Goal: Task Accomplishment & Management: Use online tool/utility

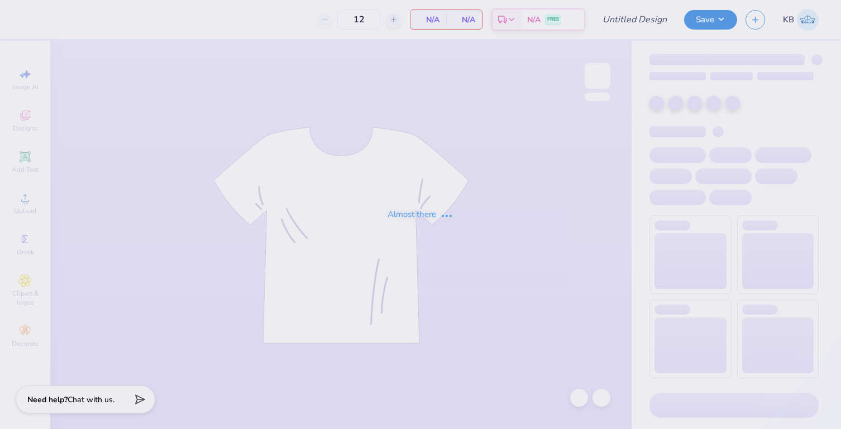
type input "DU FallRush 25"
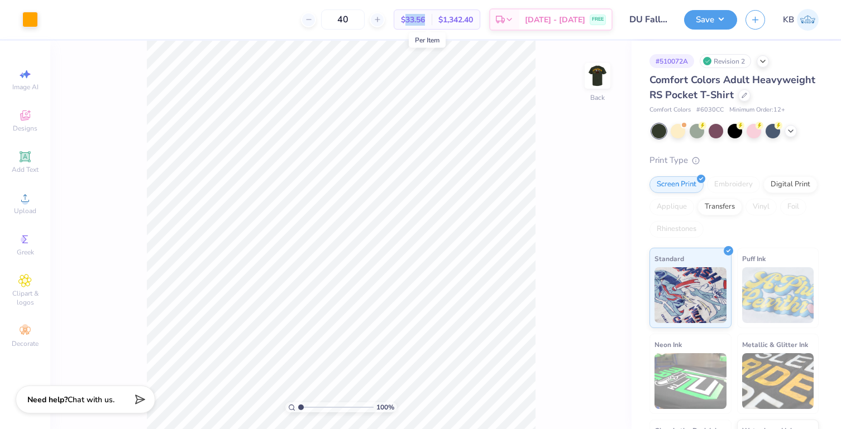
drag, startPoint x: 443, startPoint y: 18, endPoint x: 419, endPoint y: 18, distance: 24.6
click at [419, 18] on div "$33.56 Per Item" at bounding box center [412, 19] width 37 height 19
copy span "33.56"
click at [357, 21] on input "40" at bounding box center [343, 19] width 44 height 20
click at [359, 21] on input "40" at bounding box center [343, 19] width 44 height 20
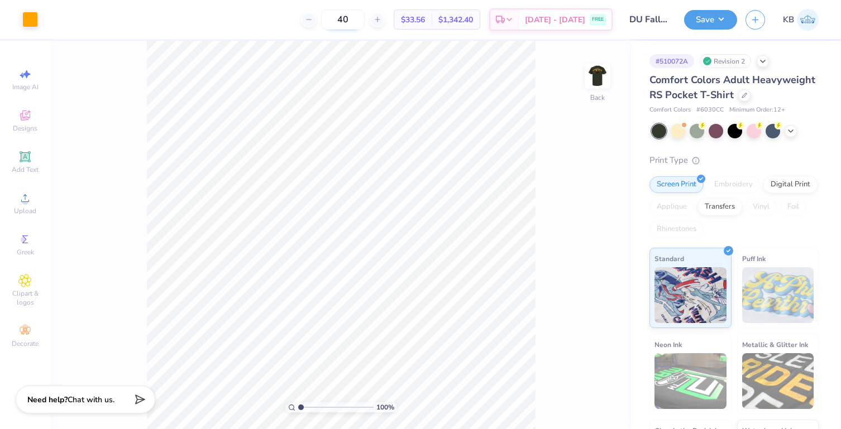
type input "4"
drag, startPoint x: 440, startPoint y: 19, endPoint x: 420, endPoint y: 19, distance: 19.5
click at [420, 19] on div "$30.44 Per Item" at bounding box center [412, 19] width 37 height 19
copy span "30.44"
click at [361, 26] on input "52" at bounding box center [343, 19] width 44 height 20
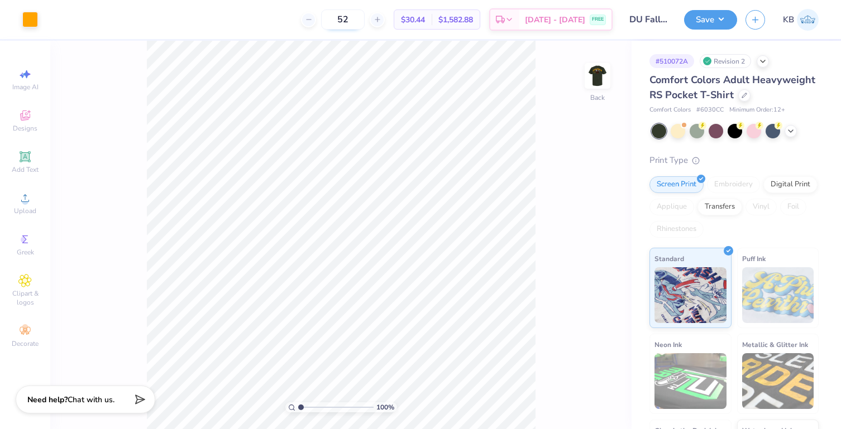
type input "5"
type input "64"
drag, startPoint x: 444, startPoint y: 17, endPoint x: 418, endPoint y: 17, distance: 26.2
click at [418, 17] on div "$29.71 Per Item" at bounding box center [412, 19] width 37 height 19
copy span "29.71"
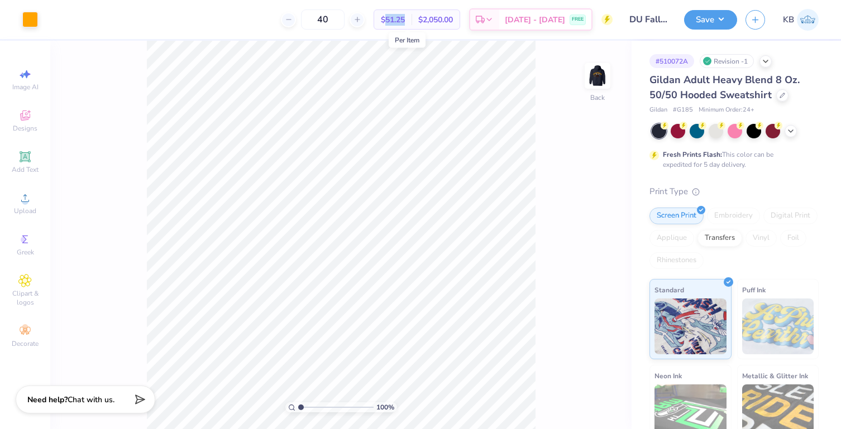
drag, startPoint x: 423, startPoint y: 22, endPoint x: 400, endPoint y: 21, distance: 22.9
click at [400, 21] on div "$51.25 Per Item" at bounding box center [392, 19] width 37 height 19
copy span "51.25"
click at [344, 18] on input "40" at bounding box center [323, 19] width 44 height 20
type input "4"
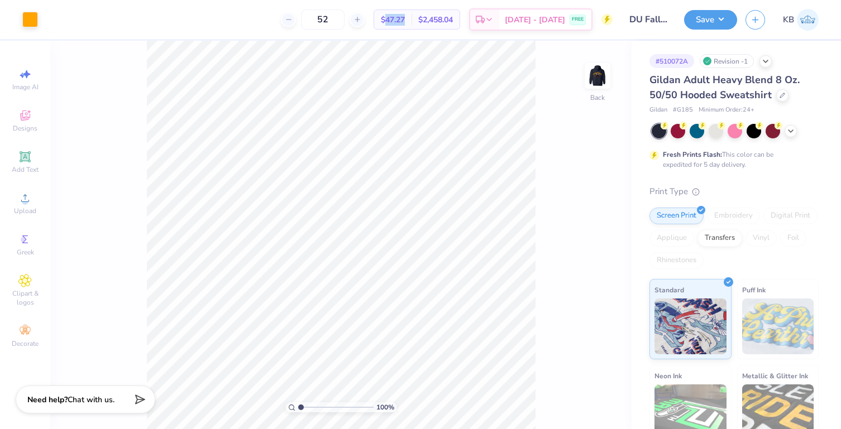
drag, startPoint x: 423, startPoint y: 18, endPoint x: 399, endPoint y: 18, distance: 24.6
click at [399, 18] on div "$47.27 Per Item" at bounding box center [392, 19] width 37 height 19
copy span "47.27"
click at [344, 17] on input "52" at bounding box center [323, 19] width 44 height 20
type input "5"
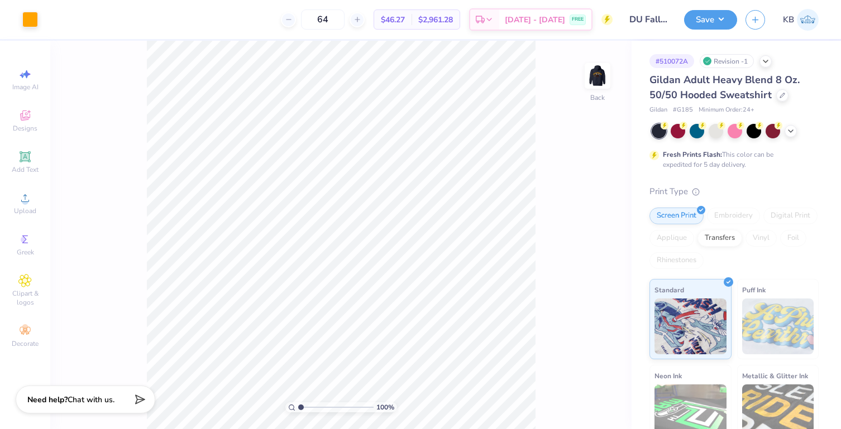
type input "64"
drag, startPoint x: 424, startPoint y: 20, endPoint x: 400, endPoint y: 20, distance: 24.0
click at [400, 20] on div "$46.27 Per Item" at bounding box center [392, 19] width 37 height 19
copy span "46.27"
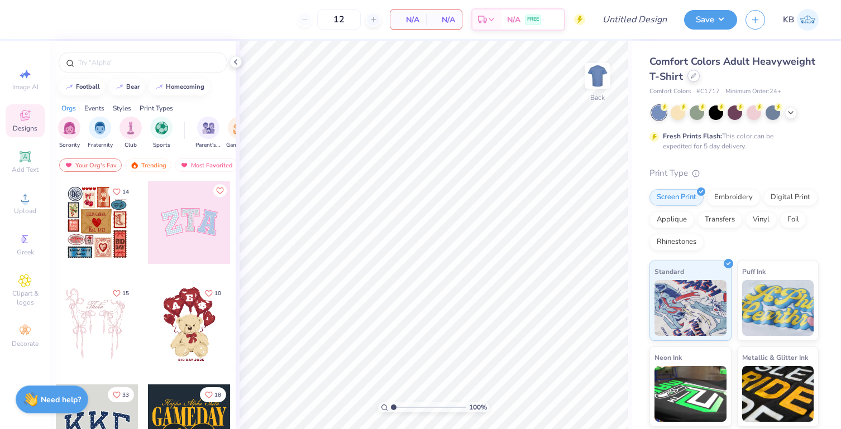
click at [696, 75] on icon at bounding box center [693, 76] width 4 height 4
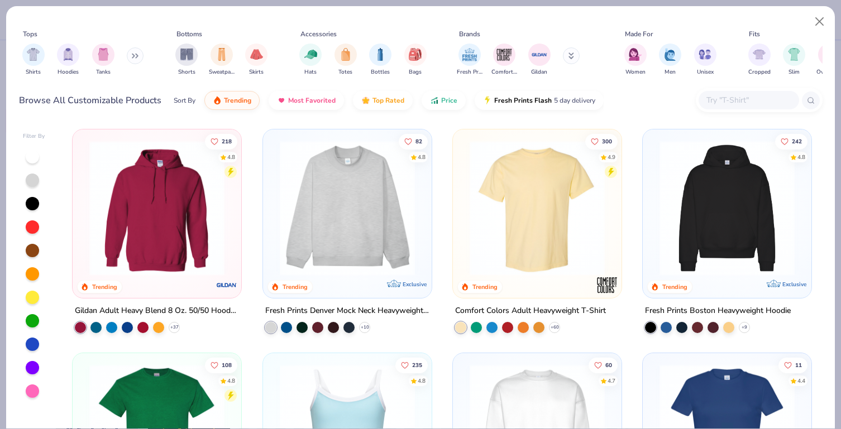
click at [749, 102] on input "text" at bounding box center [748, 100] width 86 height 13
paste input "A230"
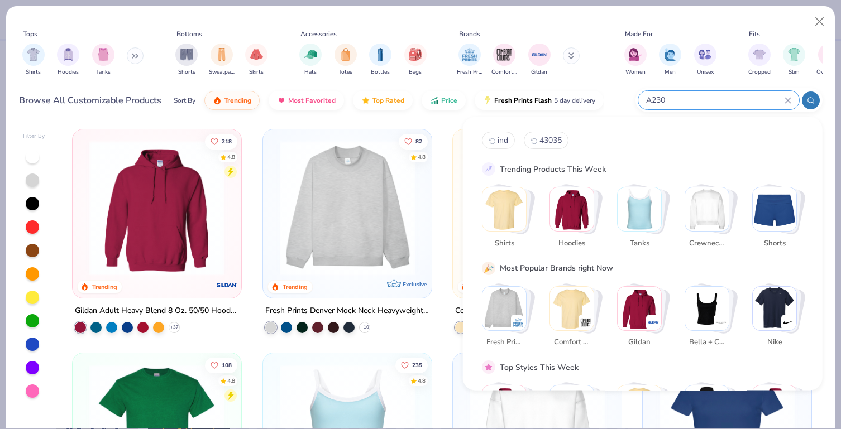
type input "A230"
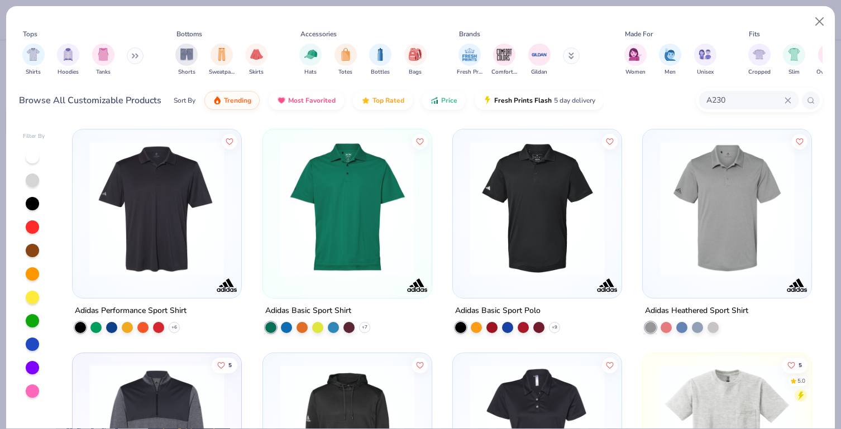
click at [176, 236] on img at bounding box center [157, 208] width 146 height 135
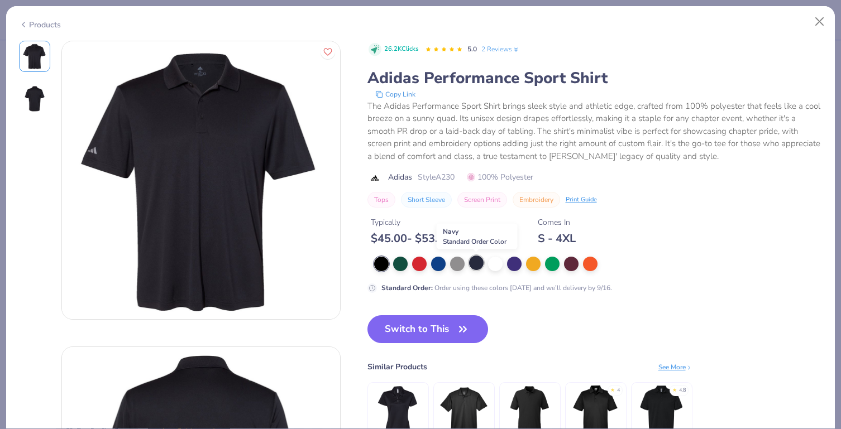
click at [477, 262] on div at bounding box center [476, 263] width 15 height 15
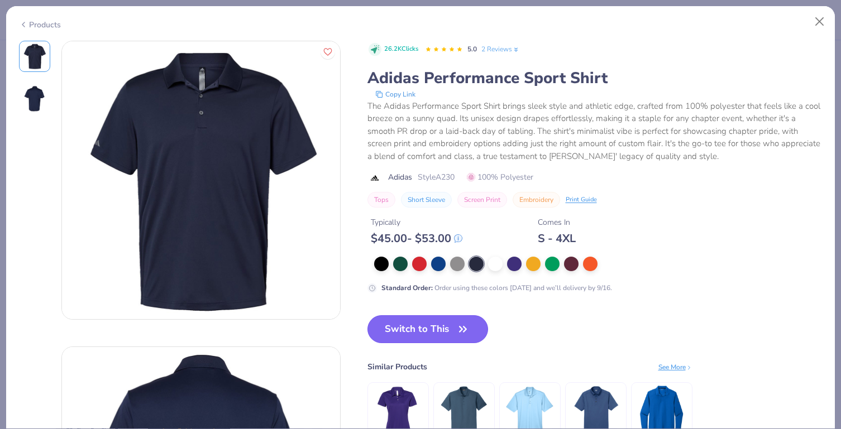
click at [444, 325] on button "Switch to This" at bounding box center [427, 329] width 121 height 28
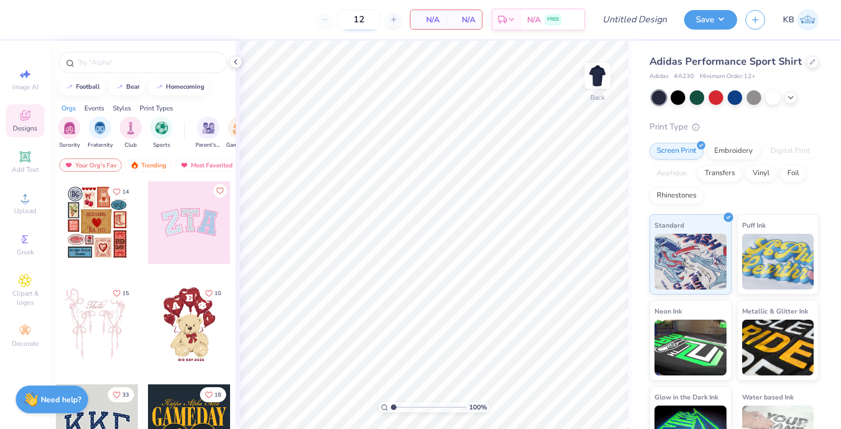
click at [365, 16] on input "12" at bounding box center [359, 19] width 44 height 20
type input "1"
type input "40"
click at [98, 125] on img "filter for Fraternity" at bounding box center [100, 127] width 12 height 13
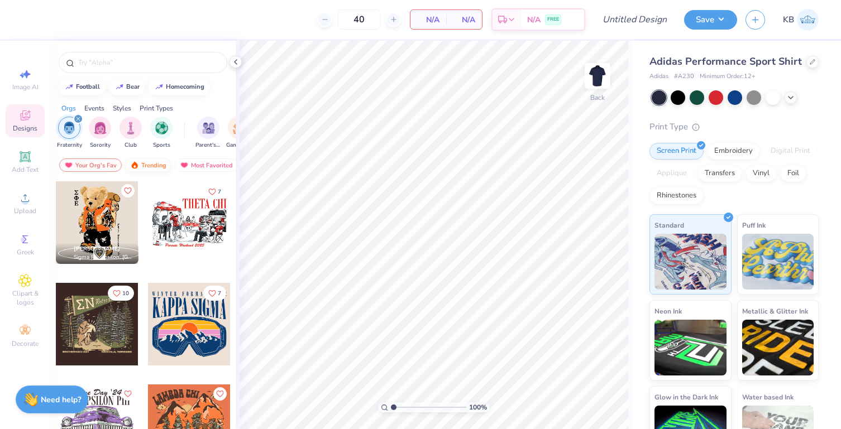
click at [157, 166] on div "Trending" at bounding box center [148, 165] width 46 height 13
click at [192, 165] on div "Most Favorited" at bounding box center [206, 165] width 63 height 13
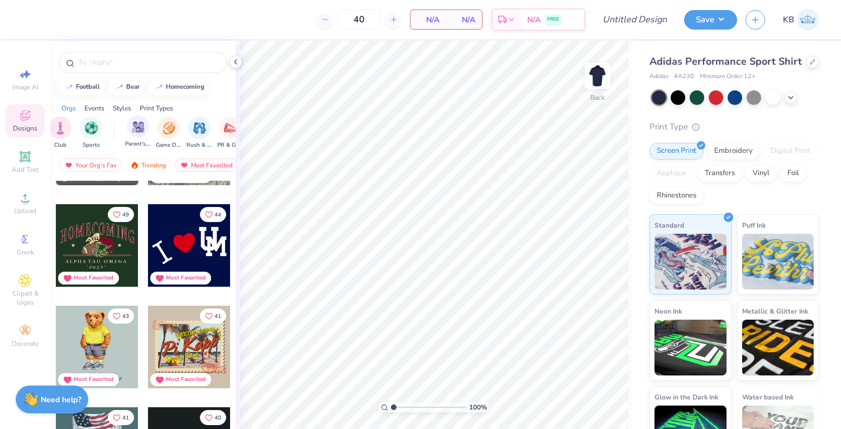
scroll to position [0, 74]
click at [154, 107] on div "Print Types" at bounding box center [156, 108] width 33 height 10
click at [94, 132] on img "filter for Screen Print" at bounding box center [100, 127] width 13 height 13
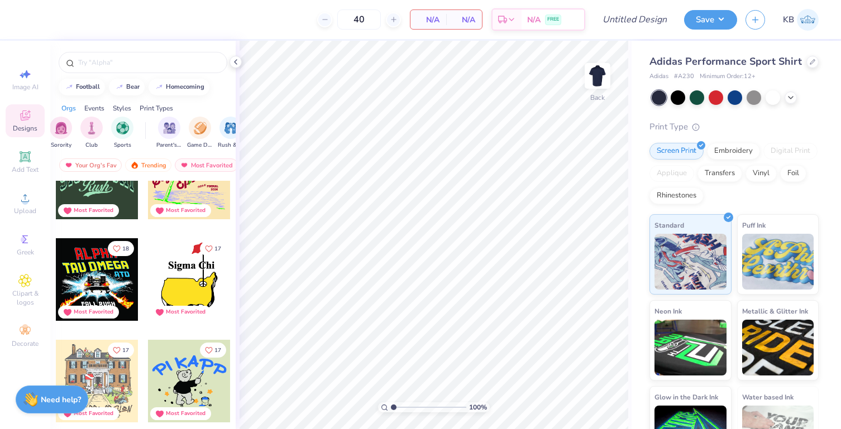
scroll to position [0, 38]
click at [117, 103] on div "Orgs Events Styles Print Types" at bounding box center [142, 106] width 185 height 16
click at [117, 106] on div "Styles" at bounding box center [122, 108] width 18 height 10
click at [133, 124] on img "filter for Varsity" at bounding box center [130, 127] width 13 height 13
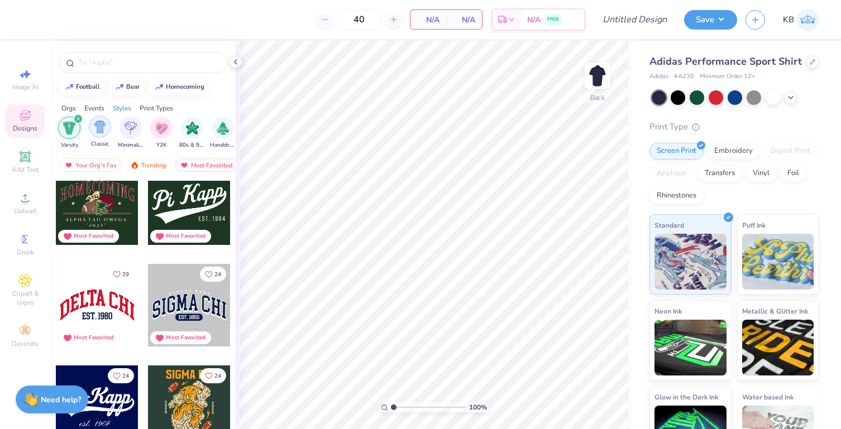
scroll to position [0, 573]
click at [105, 132] on img "filter for Classic" at bounding box center [111, 127] width 13 height 13
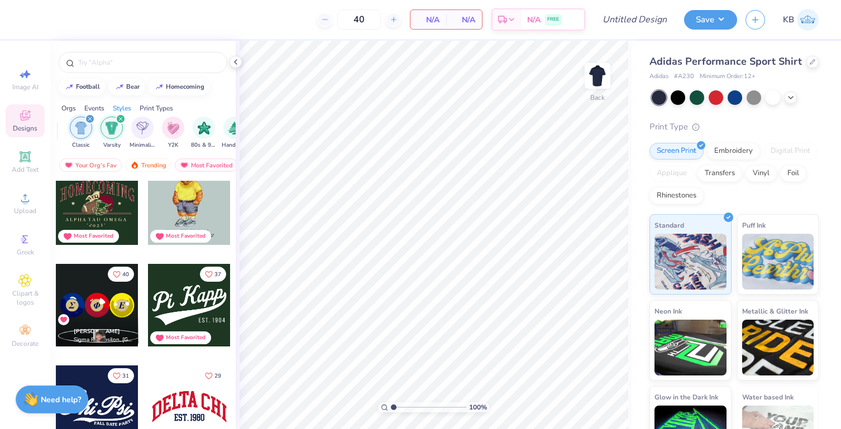
scroll to position [20, 0]
click at [145, 134] on div "filter for Minimalist" at bounding box center [142, 127] width 22 height 22
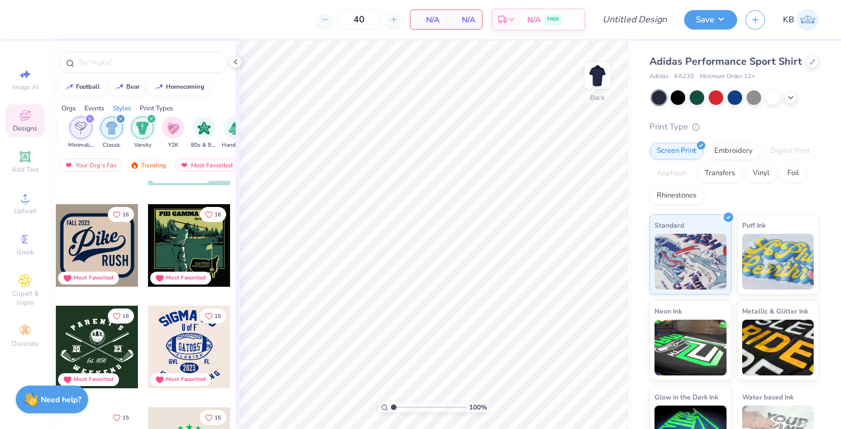
scroll to position [1398, 0]
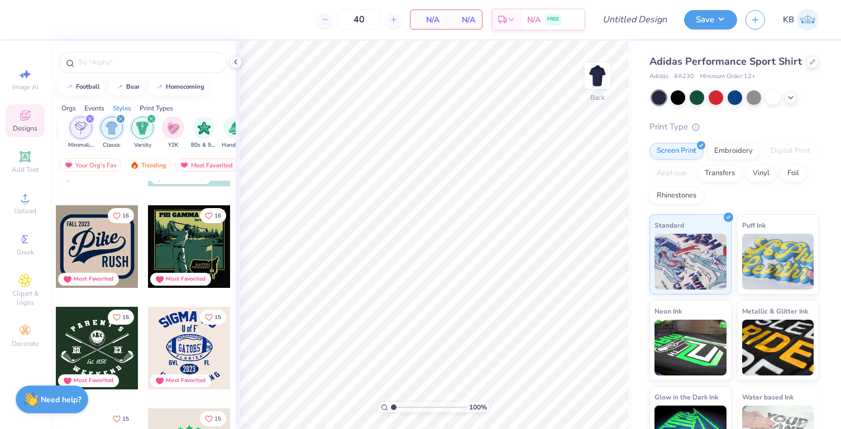
click at [84, 241] on div at bounding box center [97, 246] width 83 height 83
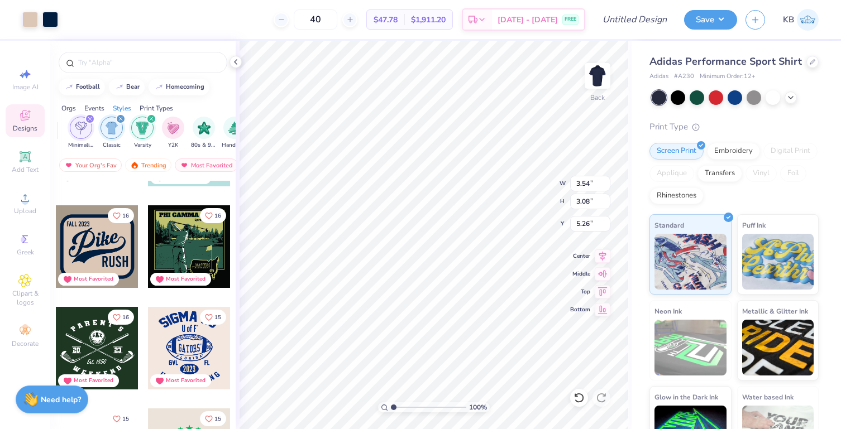
type input "3.54"
type input "3.08"
type input "3.00"
type input "3.34"
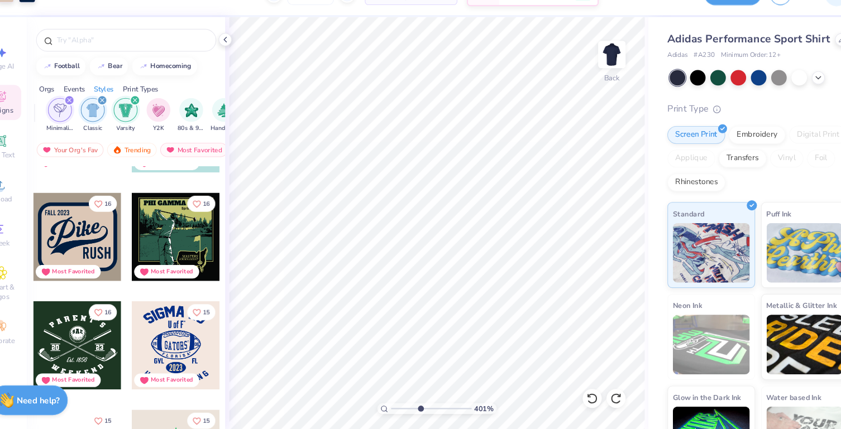
drag, startPoint x: 393, startPoint y: 409, endPoint x: 418, endPoint y: 409, distance: 24.6
type input "4.3"
click at [418, 409] on input "range" at bounding box center [428, 407] width 75 height 10
type input "1.08"
type input "0.24"
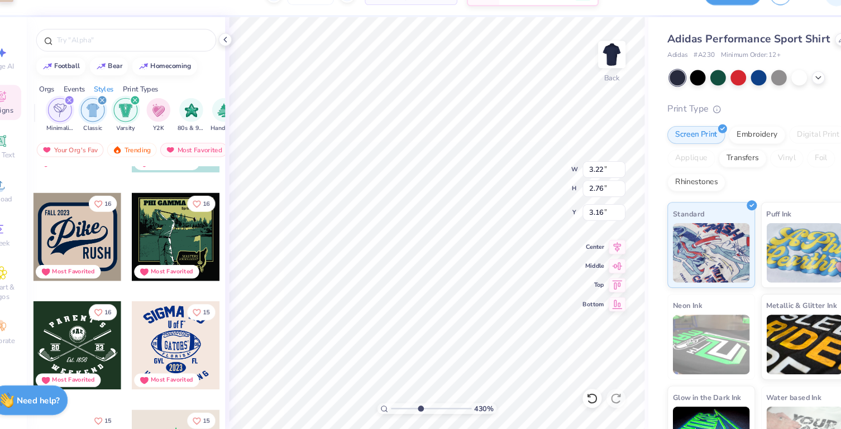
type input "3.34"
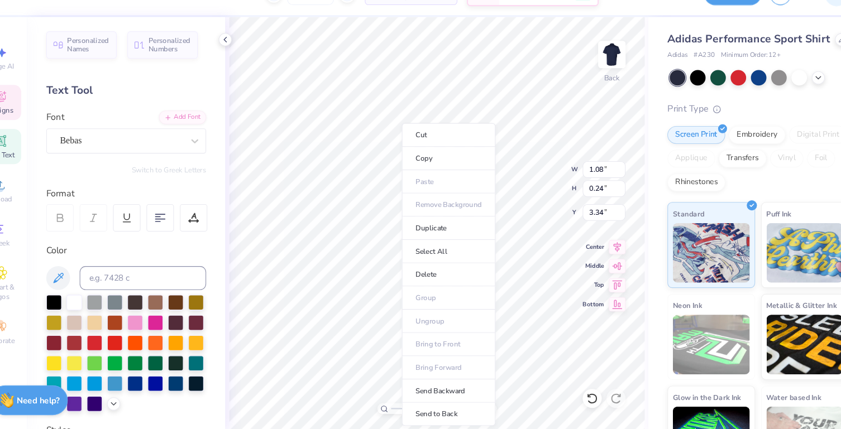
type input "2.76"
type input "1.47"
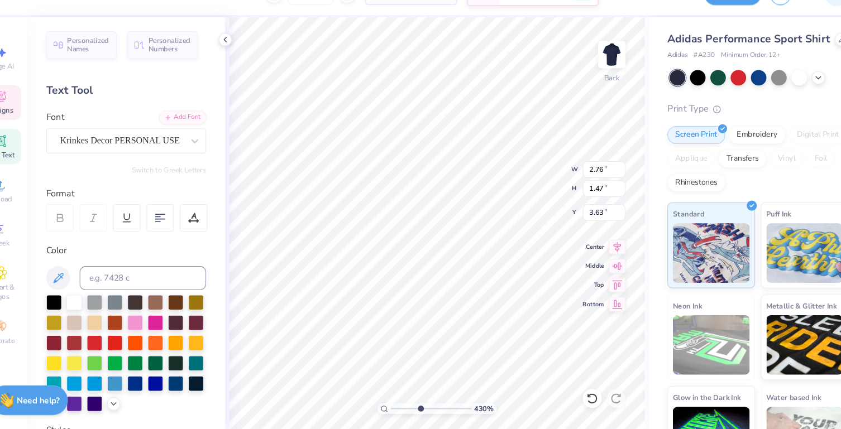
type input "3.58"
type textarea "Beta"
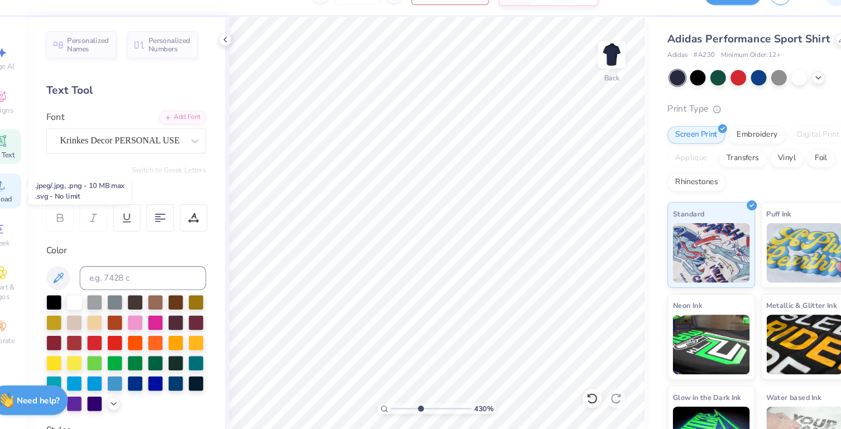
click at [35, 204] on div "Upload" at bounding box center [25, 203] width 39 height 33
click at [34, 117] on div "Designs" at bounding box center [25, 120] width 39 height 33
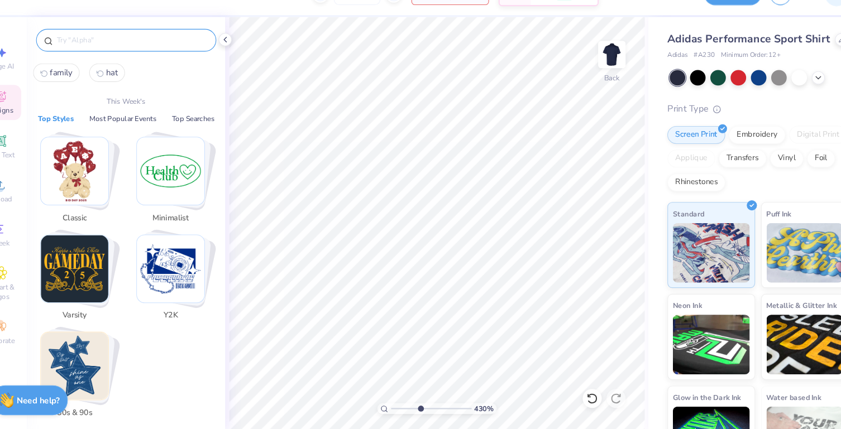
click at [108, 60] on input "text" at bounding box center [148, 62] width 143 height 11
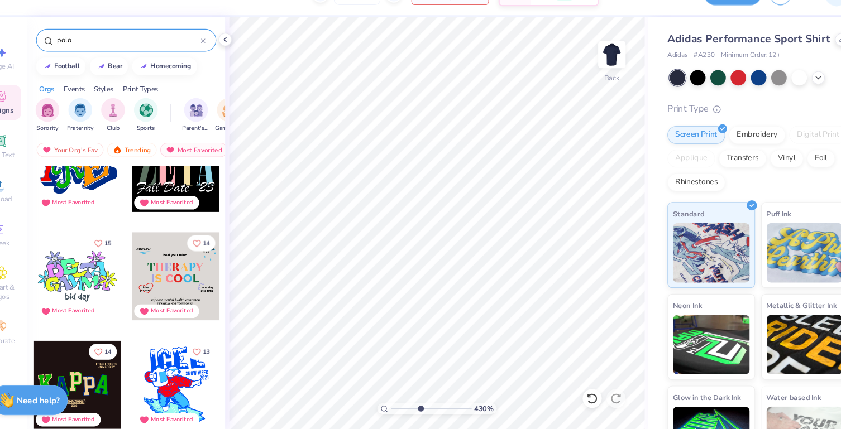
scroll to position [860, 0]
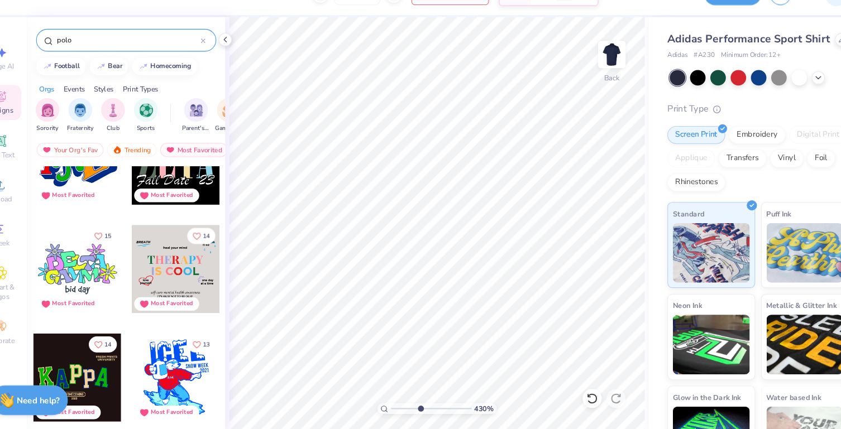
click at [142, 66] on input "polo" at bounding box center [145, 62] width 136 height 11
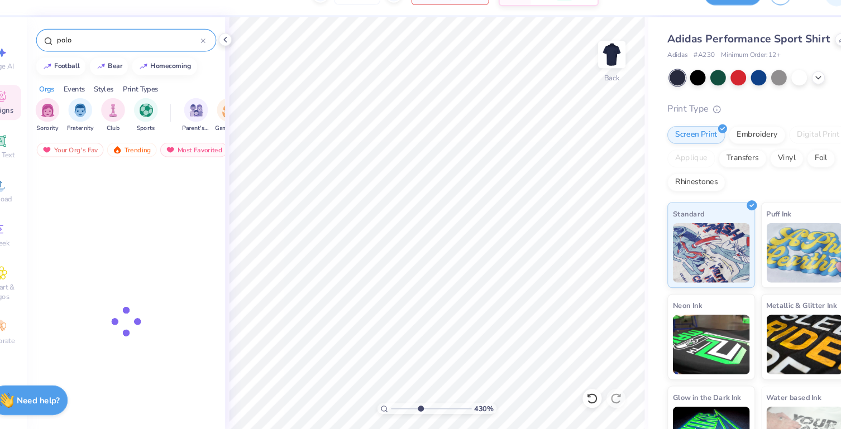
click at [142, 66] on input "polo" at bounding box center [145, 62] width 136 height 11
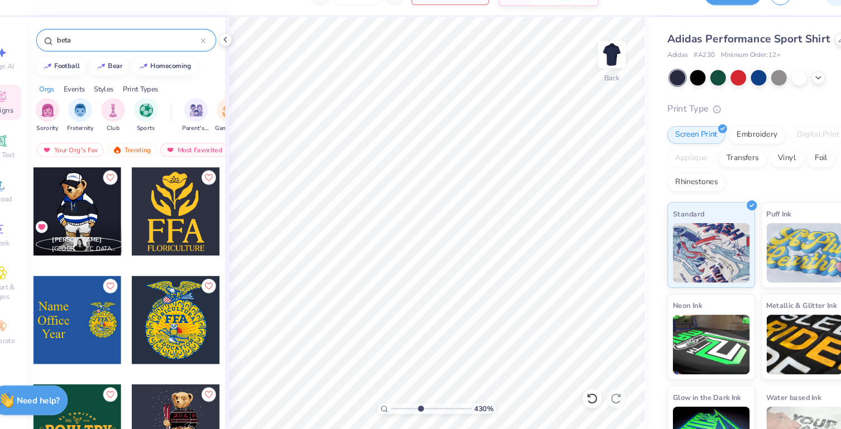
type input "beta"
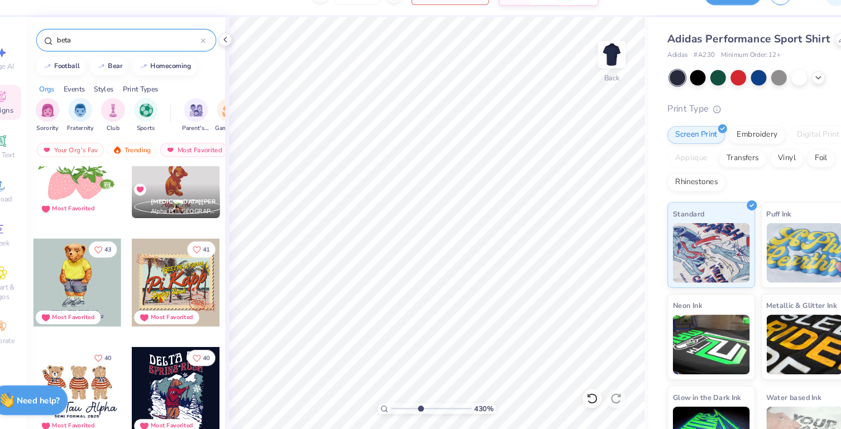
scroll to position [246, 0]
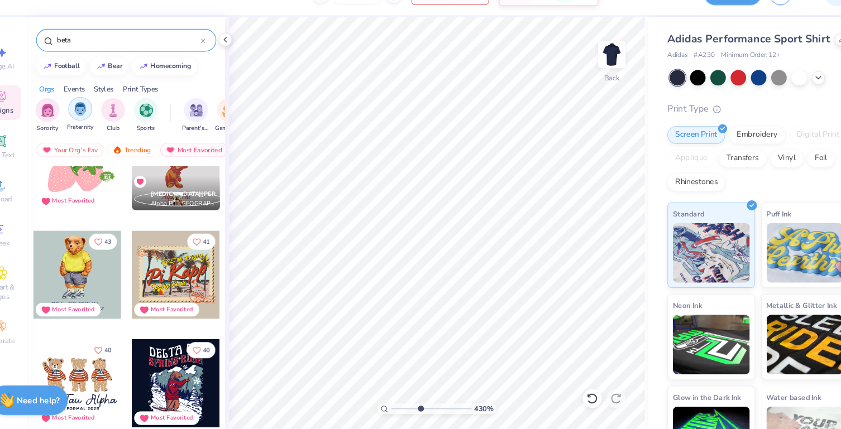
click at [98, 132] on img "filter for Fraternity" at bounding box center [100, 127] width 12 height 13
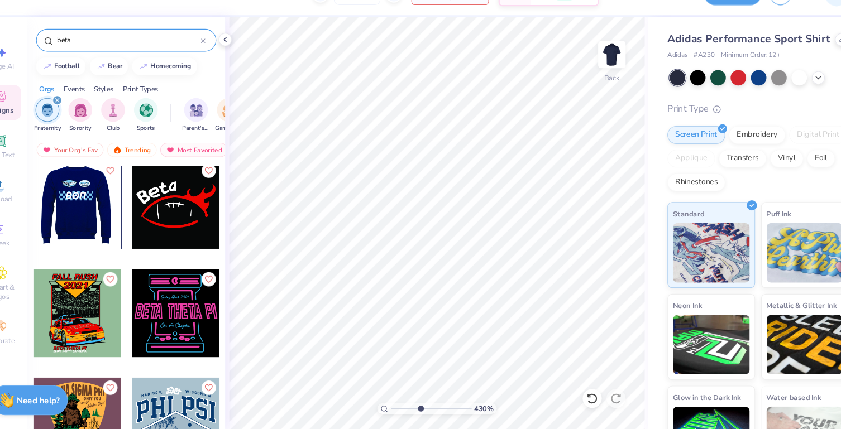
scroll to position [7019, 0]
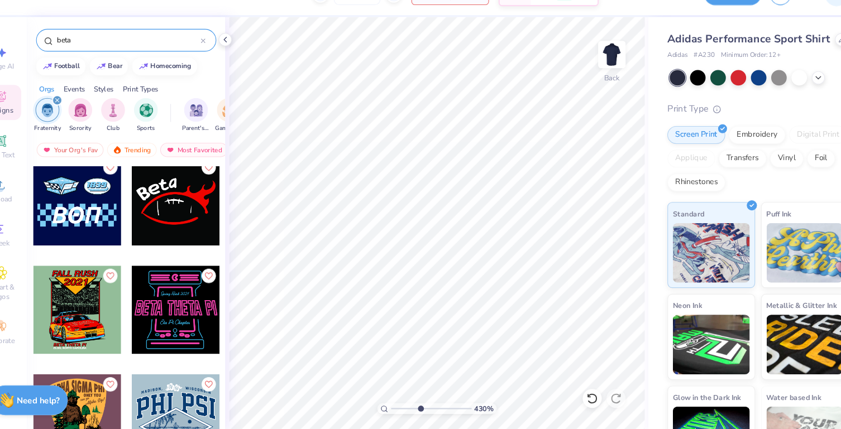
click at [89, 232] on div at bounding box center [14, 213] width 248 height 83
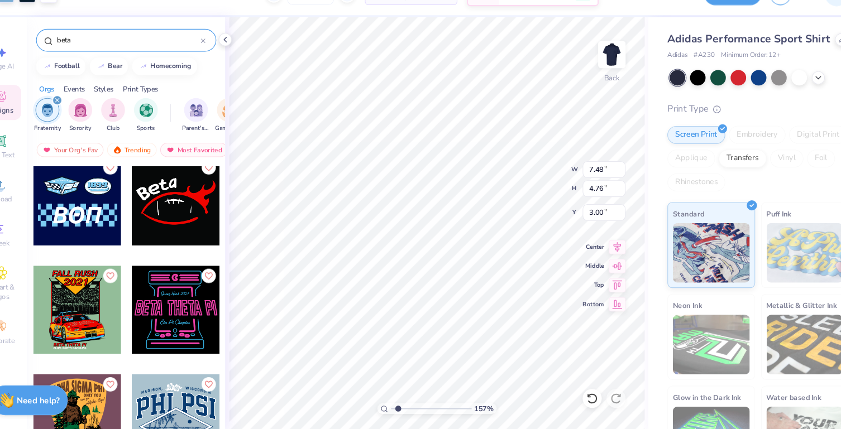
drag, startPoint x: 416, startPoint y: 406, endPoint x: 397, endPoint y: 404, distance: 18.6
type input "1.57"
click at [397, 404] on input "range" at bounding box center [428, 407] width 75 height 10
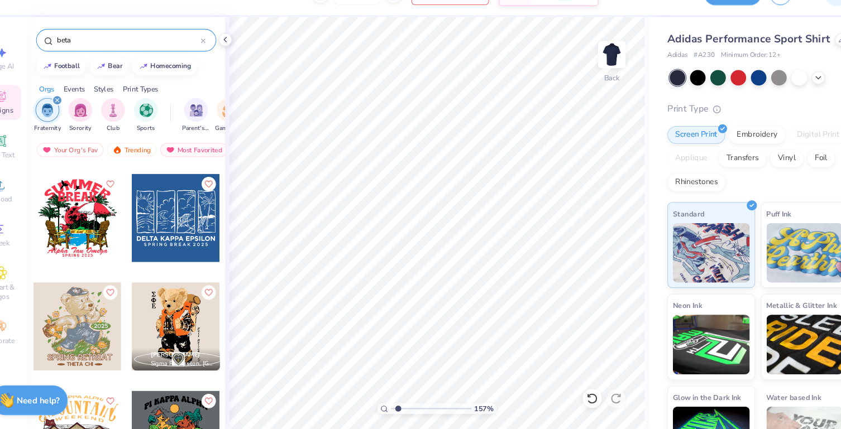
scroll to position [7440, 0]
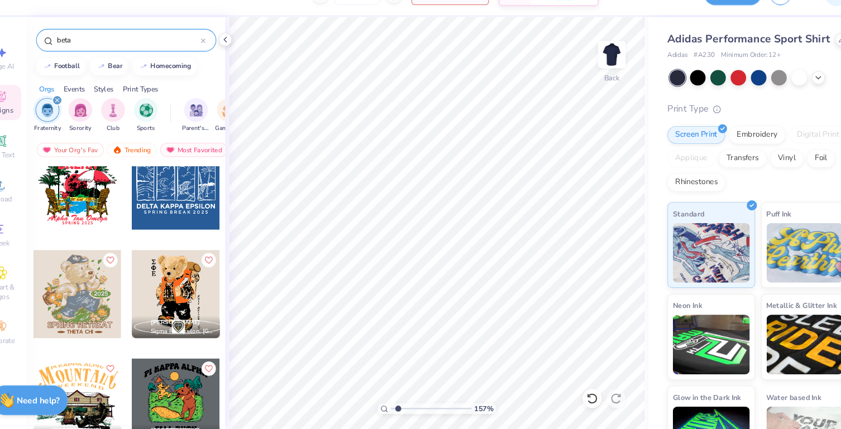
click at [132, 63] on input "beta" at bounding box center [145, 62] width 136 height 11
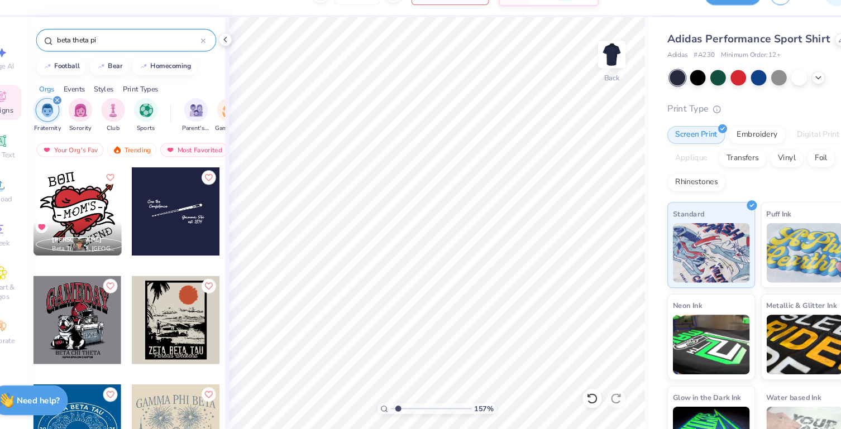
type input "beta theta pi"
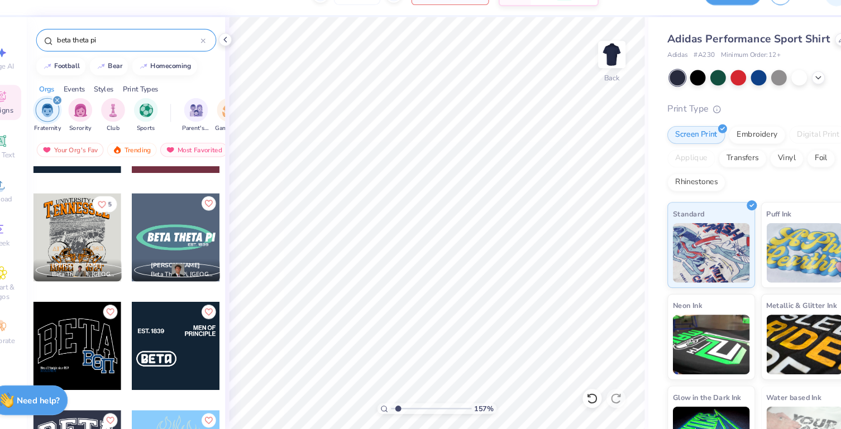
scroll to position [281, 0]
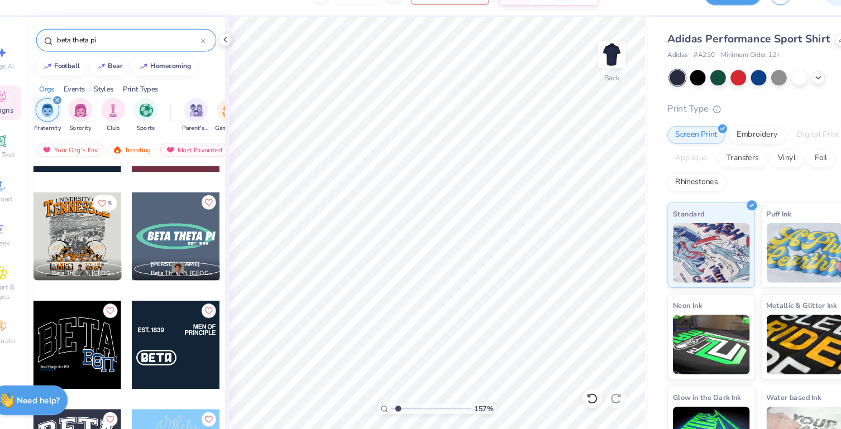
click at [112, 356] on div at bounding box center [97, 347] width 83 height 83
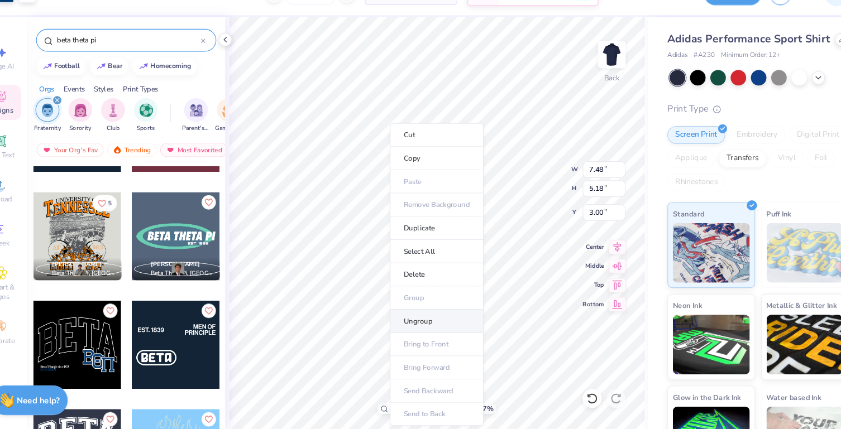
click at [420, 322] on li "Ungroup" at bounding box center [434, 326] width 88 height 22
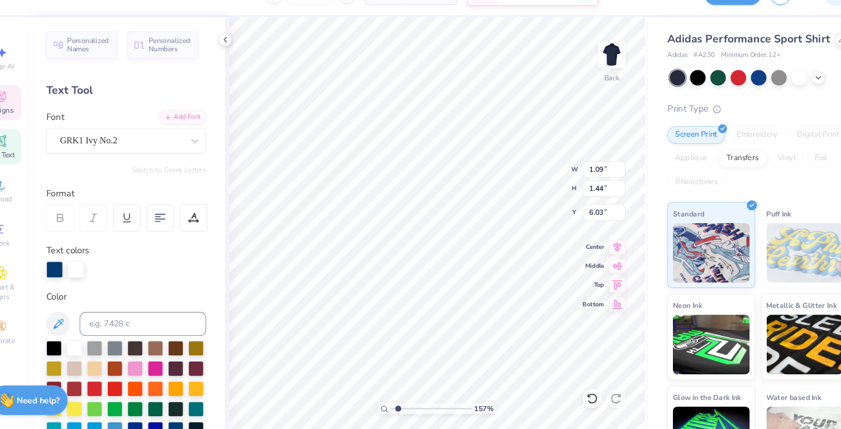
type input "1.95"
type input "1.82"
type input "2.98"
type input "2.16"
type input "3.65"
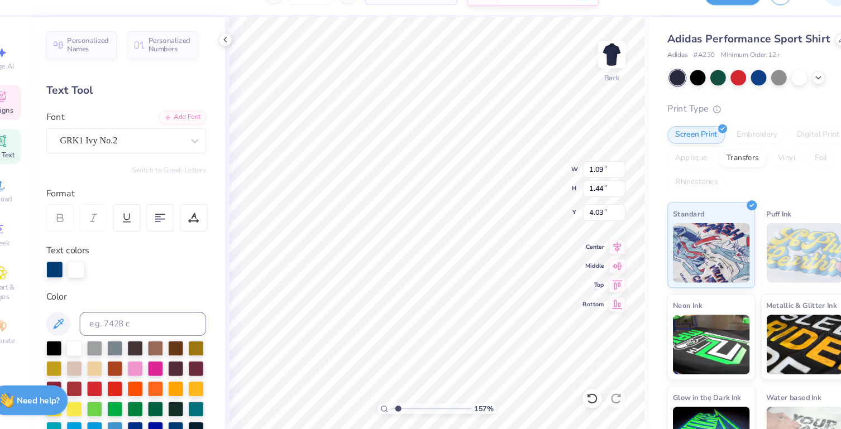
type input "4.03"
drag, startPoint x: 399, startPoint y: 406, endPoint x: 411, endPoint y: 406, distance: 12.3
type input "3.41"
click at [411, 406] on input "range" at bounding box center [428, 407] width 75 height 10
type input "1.23"
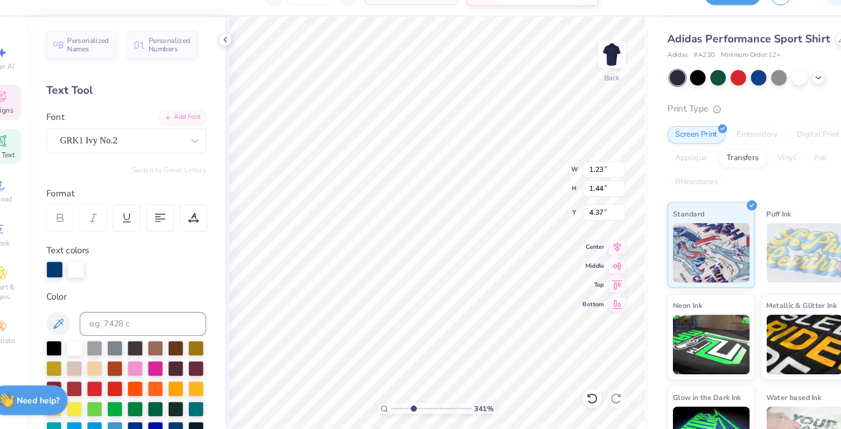
type input "4.03"
type input "2.30"
drag, startPoint x: 410, startPoint y: 407, endPoint x: 390, endPoint y: 407, distance: 20.1
type input "1"
click at [391, 407] on input "range" at bounding box center [428, 407] width 75 height 10
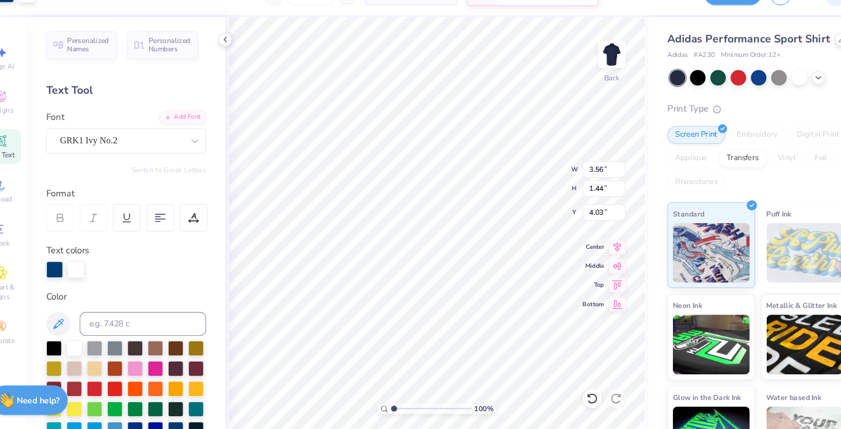
type input "3.10"
type input "1.25"
type input "3.74"
type input "4.12"
type input "3.70"
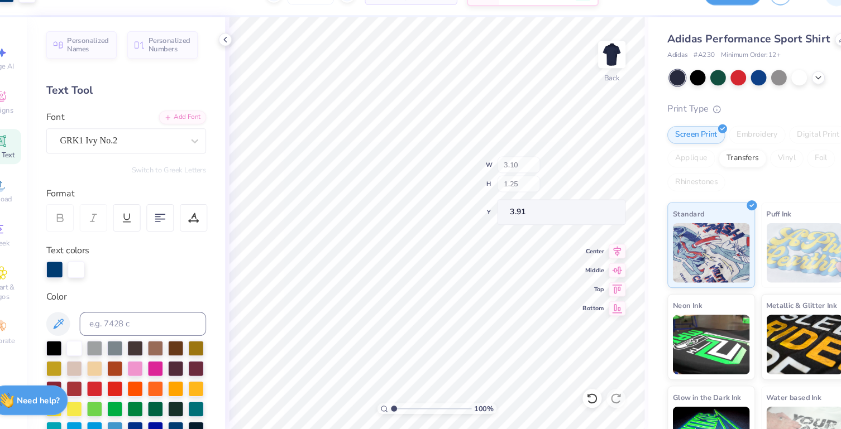
type input "3.91"
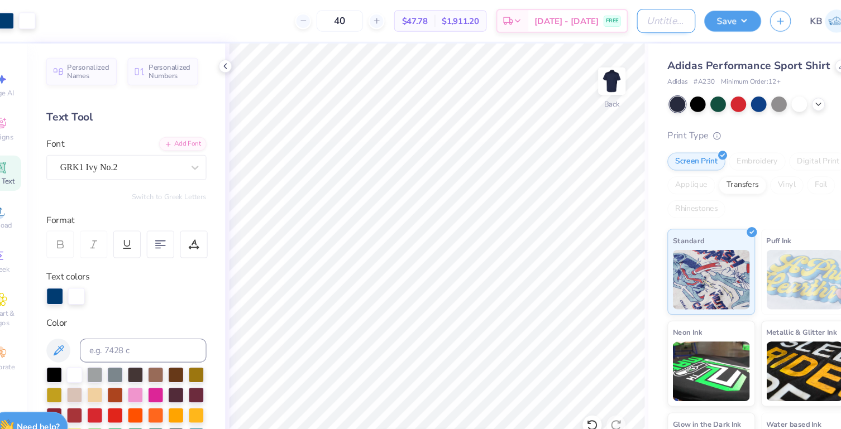
click at [644, 20] on input "Design Title" at bounding box center [648, 19] width 55 height 22
type input "Beta PR Polo"
click at [698, 18] on button "Save" at bounding box center [710, 18] width 53 height 20
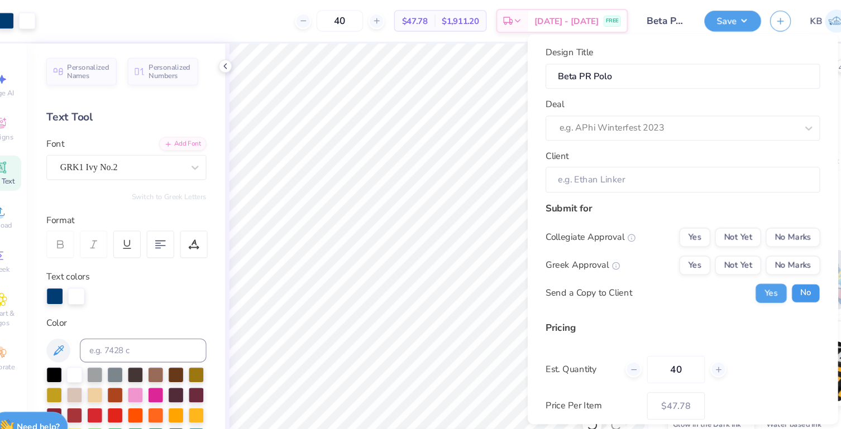
click at [765, 274] on button "No" at bounding box center [778, 275] width 27 height 18
click at [673, 253] on button "Yes" at bounding box center [674, 248] width 29 height 18
click at [747, 214] on button "No Marks" at bounding box center [766, 222] width 51 height 18
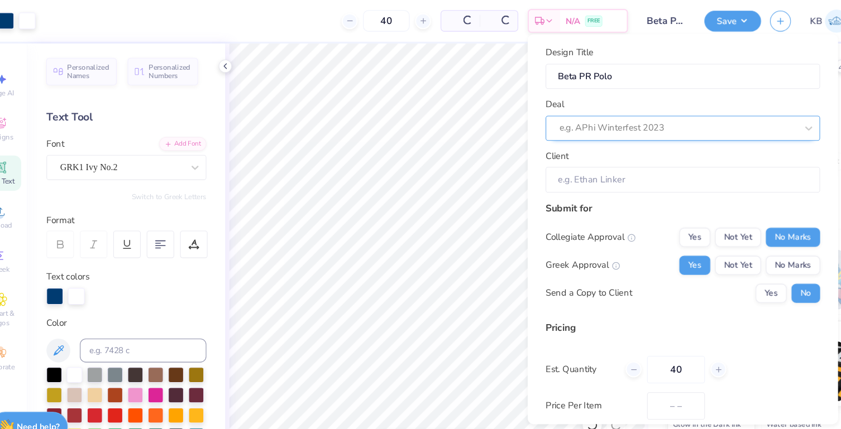
type input "$47.78"
click at [625, 126] on div at bounding box center [648, 120] width 200 height 15
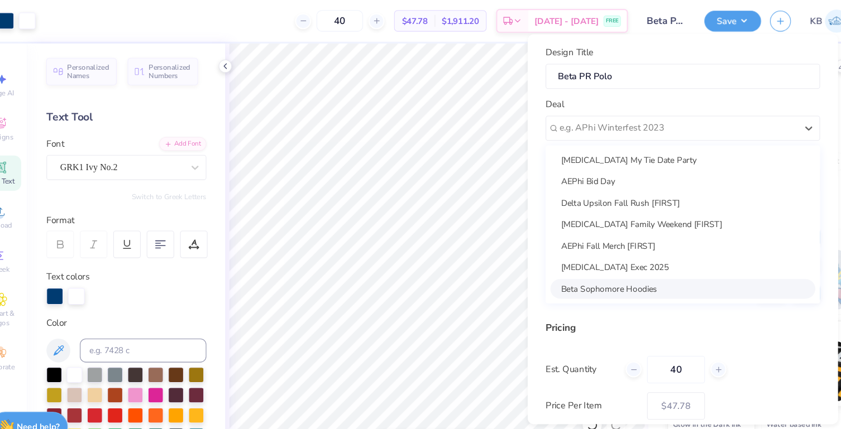
click at [594, 265] on div "Beta Sophomore Hoodies" at bounding box center [664, 270] width 248 height 18
type input "John Ertel"
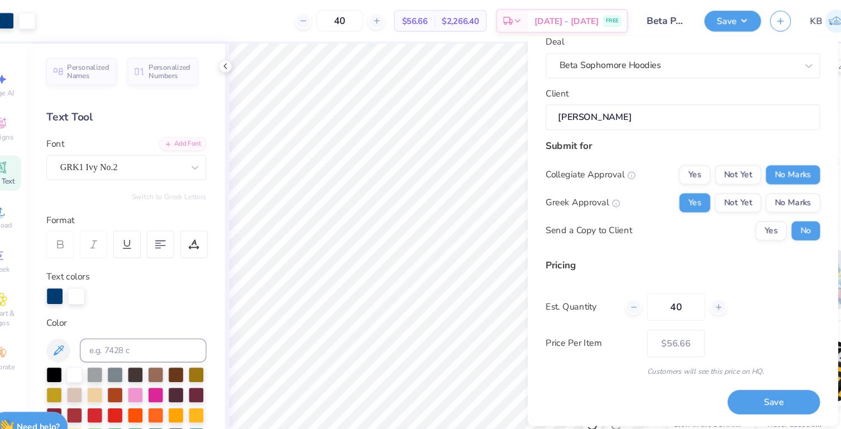
scroll to position [61, 0]
click at [738, 211] on button "Yes" at bounding box center [746, 216] width 29 height 18
click at [726, 368] on button "Save" at bounding box center [749, 376] width 87 height 23
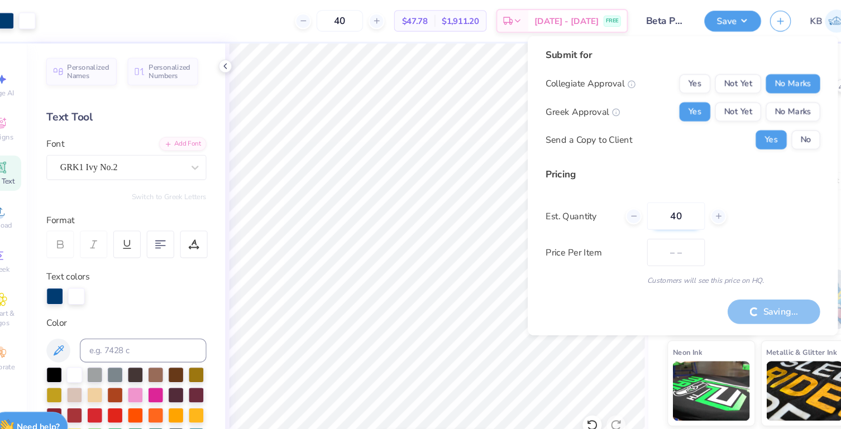
type input "$56.66"
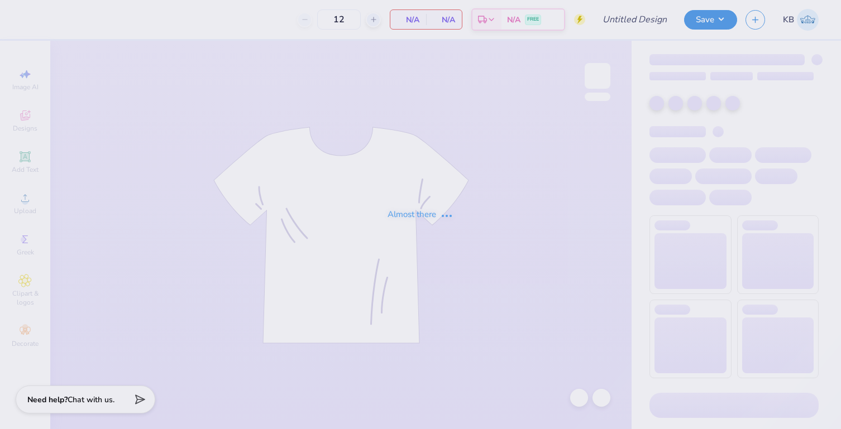
type input "my ties"
type input "40"
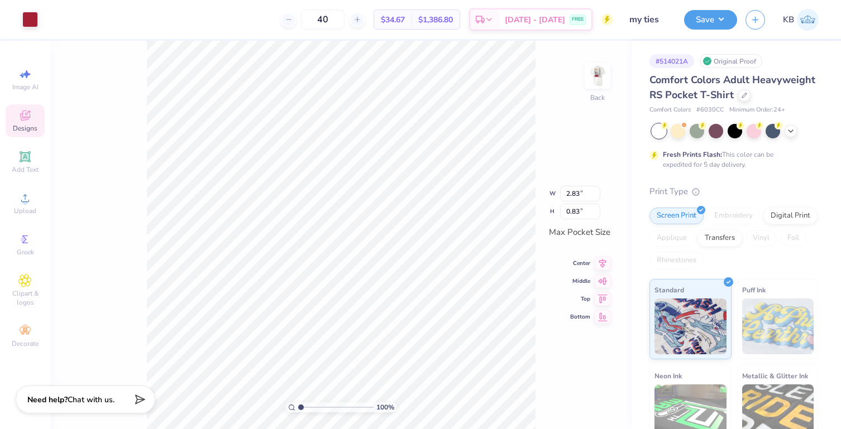
type input "3.07"
type input "0.91"
drag, startPoint x: 300, startPoint y: 404, endPoint x: 311, endPoint y: 404, distance: 11.2
type input "2.41"
click at [311, 404] on input "range" at bounding box center [335, 407] width 75 height 10
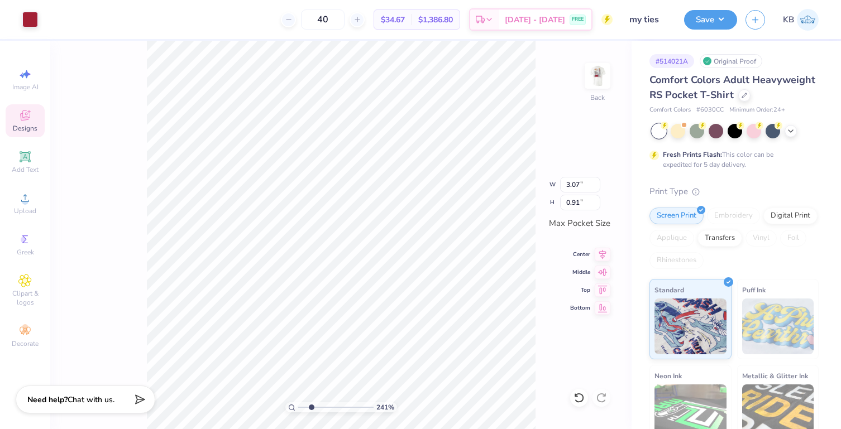
type input "3.36"
type input "0.99"
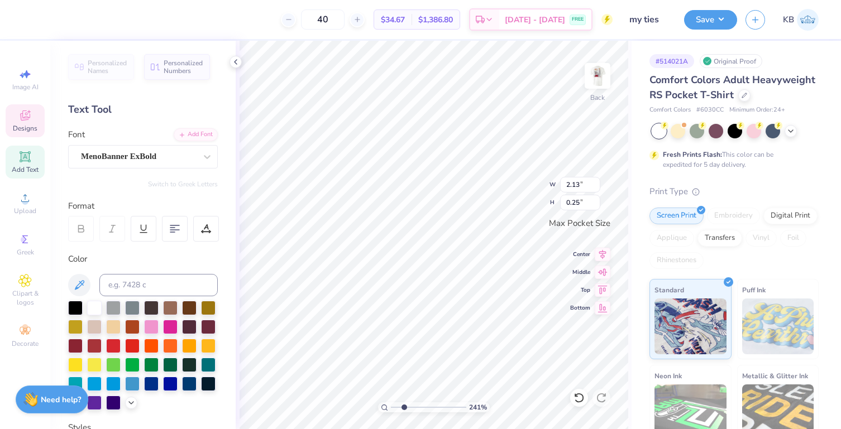
scroll to position [9, 3]
type textarea "My Ties 2025"
type input "3"
click at [408, 406] on input "range" at bounding box center [428, 407] width 75 height 10
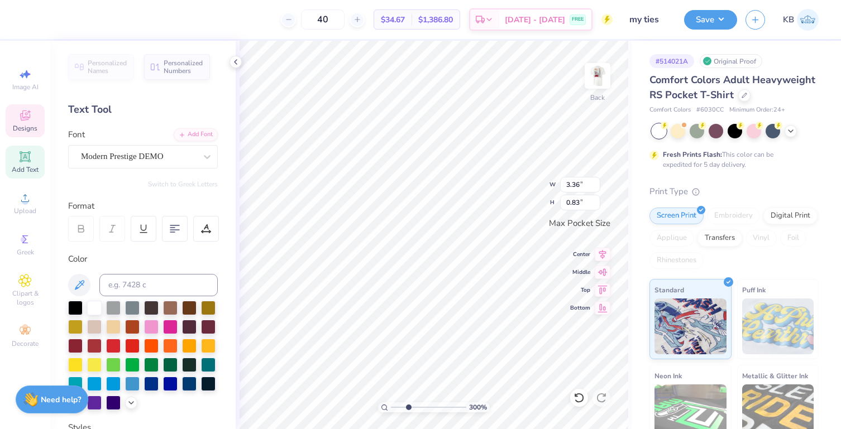
scroll to position [9, 2]
type textarea "X"
type textarea "Delta"
type input "2.15"
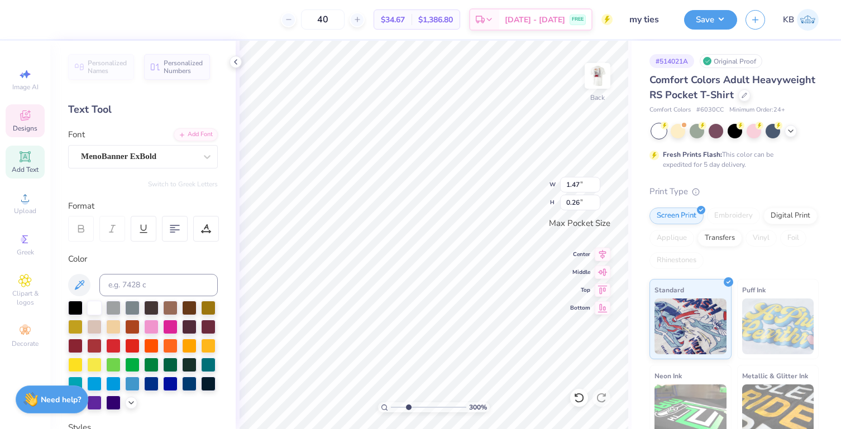
type input "0.75"
drag, startPoint x: 409, startPoint y: 406, endPoint x: 390, endPoint y: 407, distance: 19.6
type input "1"
click at [391, 407] on input "range" at bounding box center [428, 407] width 75 height 10
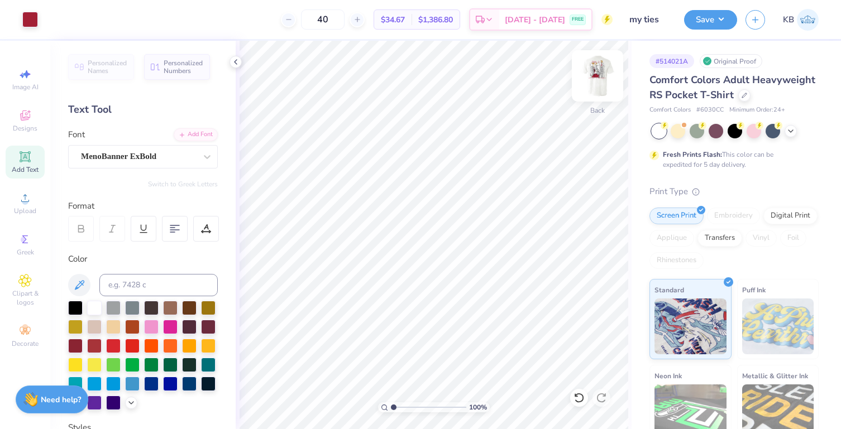
click at [600, 83] on img at bounding box center [597, 76] width 45 height 45
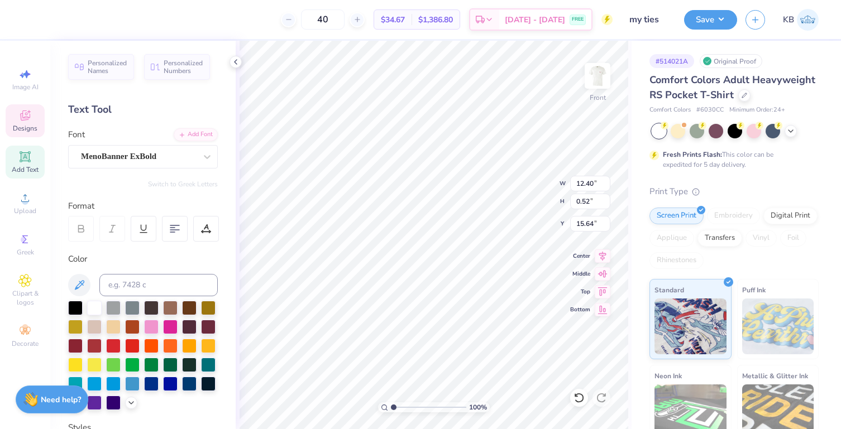
scroll to position [9, 5]
type textarea "MY TIES FALL 2025"
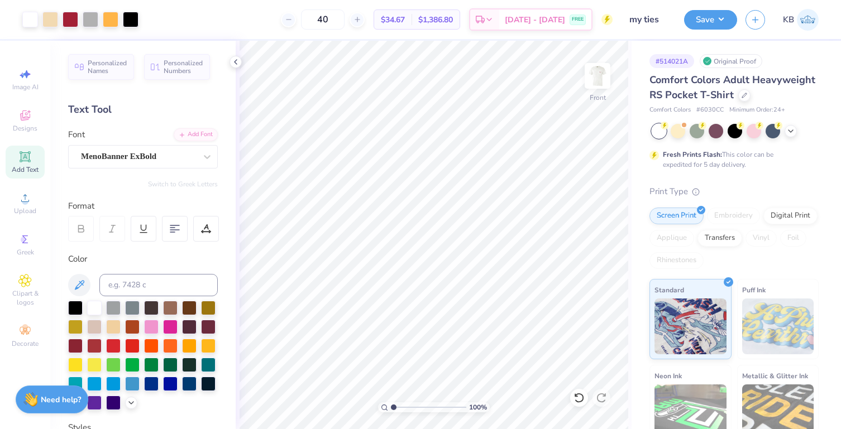
click at [391, 406] on input "range" at bounding box center [428, 407] width 75 height 10
drag, startPoint x: 389, startPoint y: 406, endPoint x: 402, endPoint y: 406, distance: 14.0
click at [402, 406] on div "100 %" at bounding box center [434, 407] width 112 height 10
drag, startPoint x: 395, startPoint y: 406, endPoint x: 404, endPoint y: 406, distance: 9.5
type input "2.52"
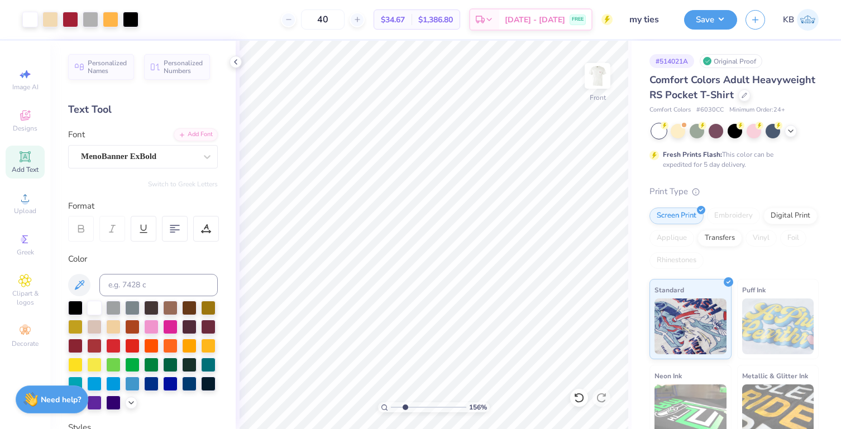
click at [404, 406] on input "range" at bounding box center [428, 407] width 75 height 10
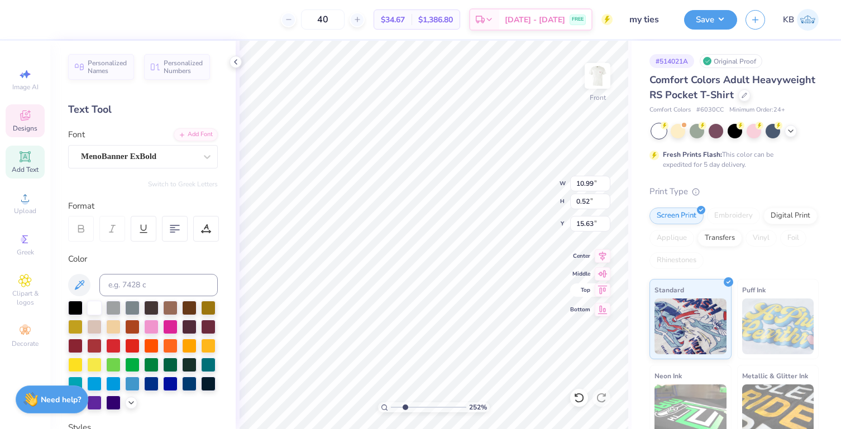
type input "10.31"
type input "0.49"
type input "15.80"
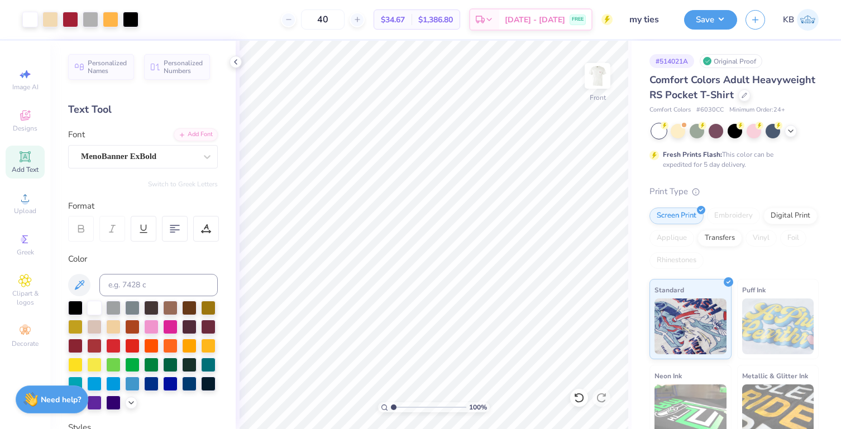
drag, startPoint x: 404, startPoint y: 407, endPoint x: 374, endPoint y: 406, distance: 30.1
type input "1"
click at [391, 406] on input "range" at bounding box center [428, 407] width 75 height 10
click at [604, 75] on img at bounding box center [597, 76] width 45 height 45
click at [652, 20] on input "my ties" at bounding box center [648, 19] width 55 height 22
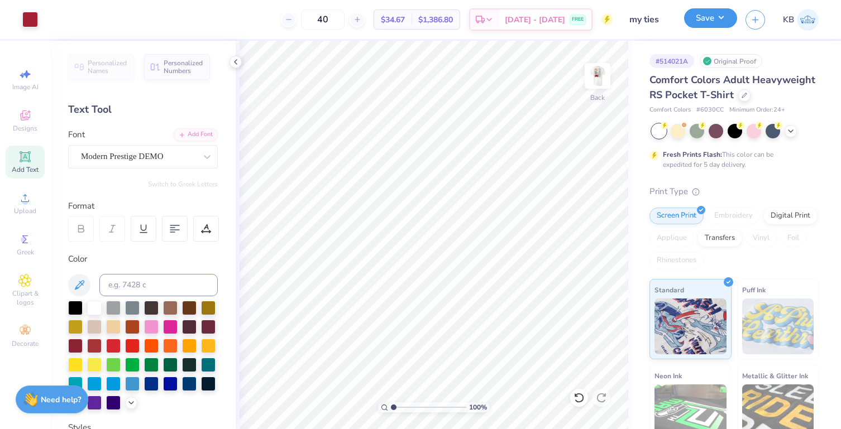
click at [700, 19] on button "Save" at bounding box center [710, 18] width 53 height 20
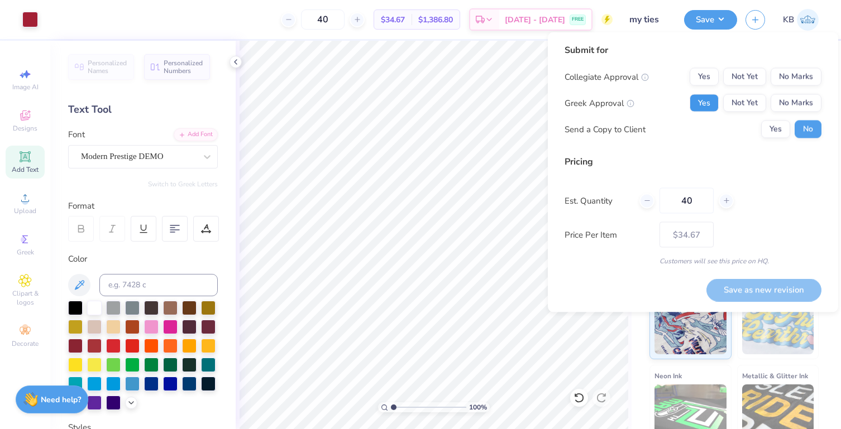
click at [698, 104] on button "Yes" at bounding box center [703, 103] width 29 height 18
click at [771, 83] on button "No Marks" at bounding box center [795, 77] width 51 height 18
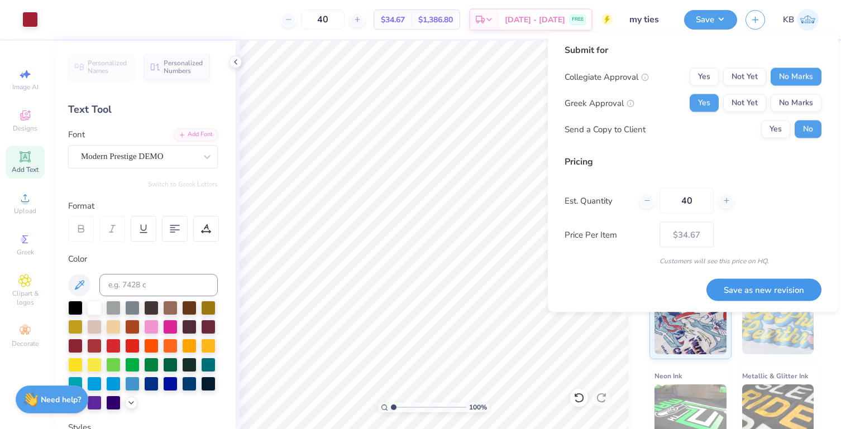
click at [731, 285] on button "Save as new revision" at bounding box center [763, 290] width 115 height 23
type input "$34.67"
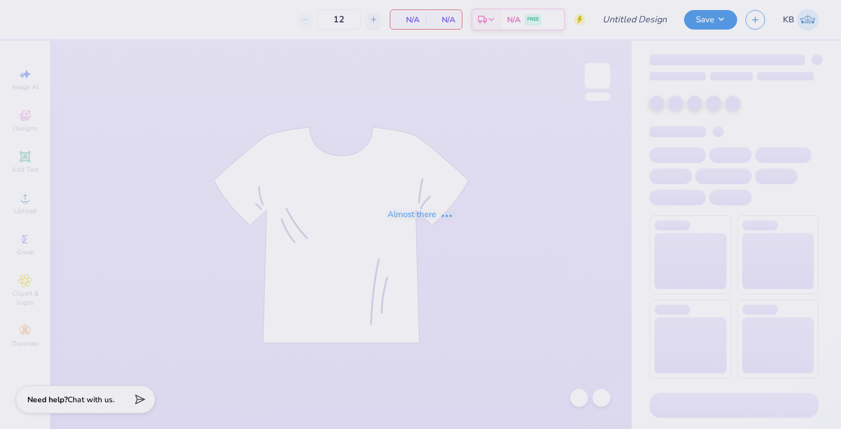
type input "My Tie AXID"
type input "70"
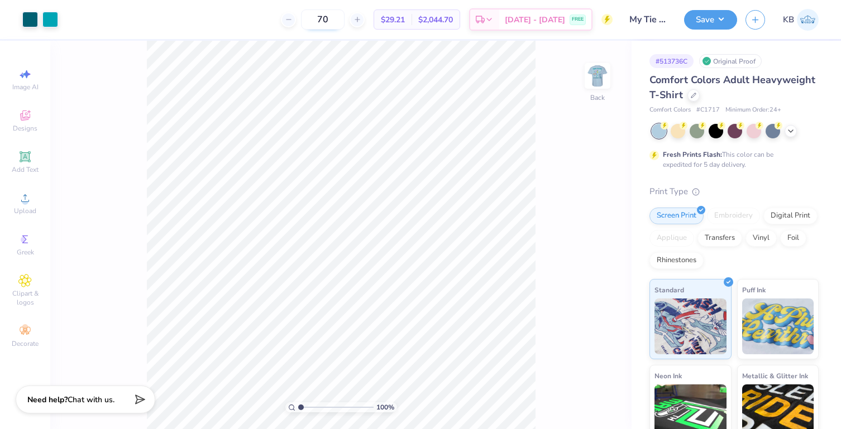
drag, startPoint x: 349, startPoint y: 21, endPoint x: 316, endPoint y: 21, distance: 33.5
click at [316, 21] on input "70" at bounding box center [323, 19] width 44 height 20
click at [792, 127] on icon at bounding box center [790, 130] width 9 height 9
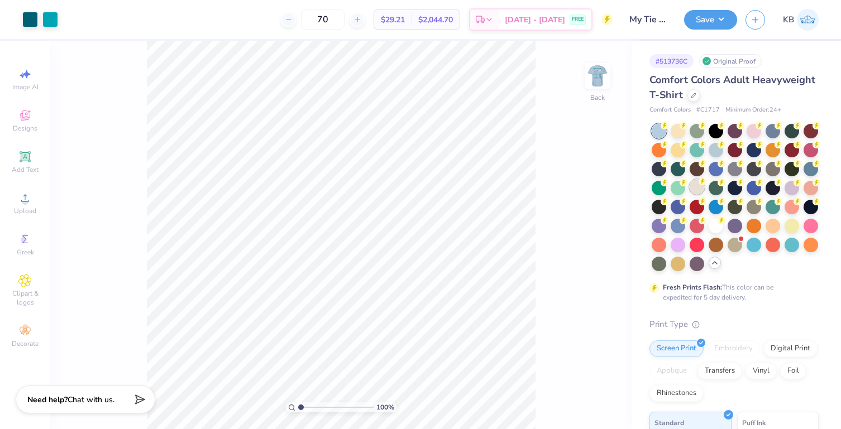
click at [668, 130] on circle at bounding box center [664, 126] width 8 height 8
click at [28, 18] on div at bounding box center [30, 19] width 16 height 16
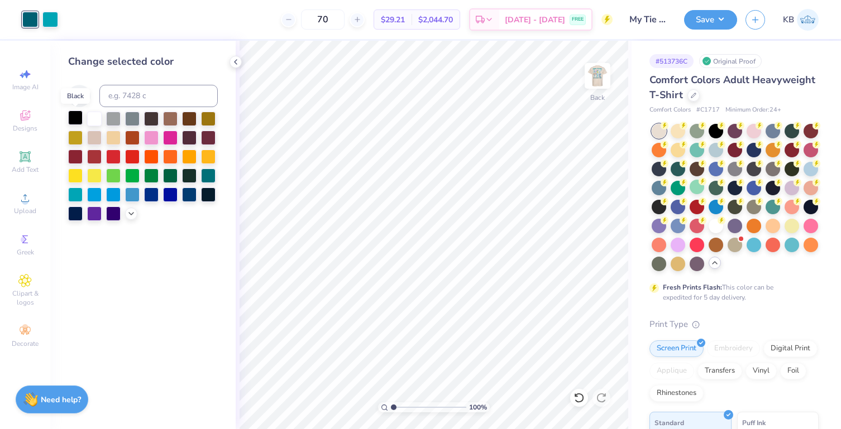
click at [72, 118] on div at bounding box center [75, 118] width 15 height 15
click at [55, 15] on div at bounding box center [50, 19] width 16 height 16
click at [127, 215] on icon at bounding box center [131, 212] width 9 height 9
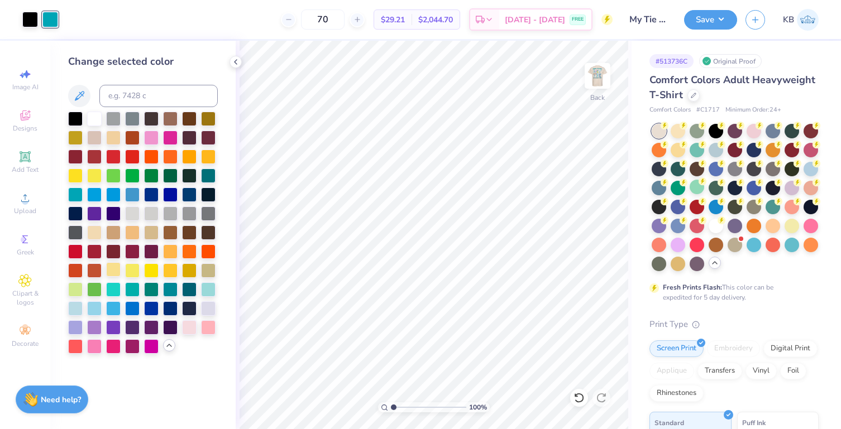
click at [114, 272] on div at bounding box center [113, 269] width 15 height 15
click at [205, 308] on div at bounding box center [208, 307] width 15 height 15
click at [76, 251] on div at bounding box center [75, 250] width 15 height 15
click at [35, 18] on div at bounding box center [30, 19] width 16 height 16
click at [146, 250] on div at bounding box center [151, 250] width 15 height 15
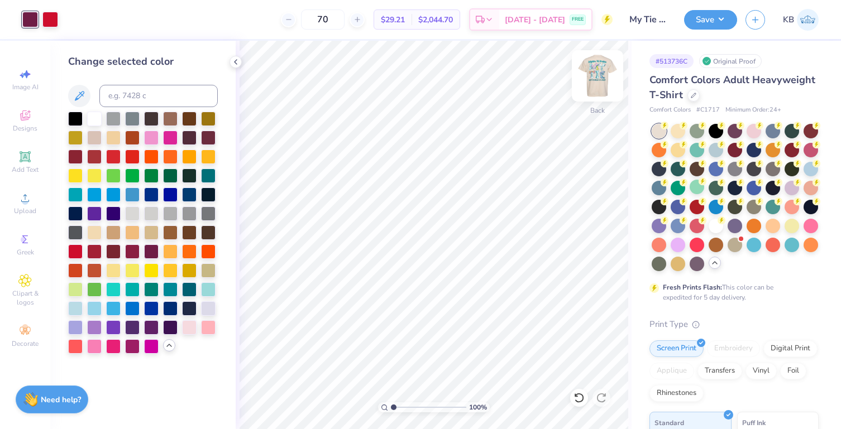
click at [600, 76] on img at bounding box center [597, 76] width 45 height 45
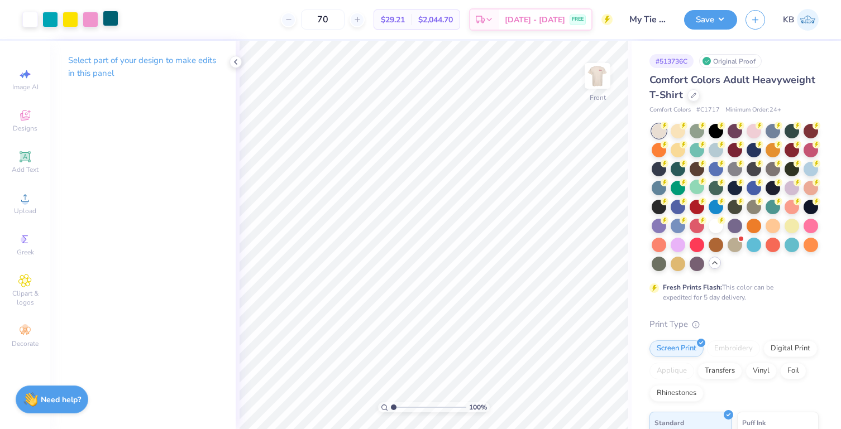
click at [113, 18] on div at bounding box center [111, 19] width 16 height 16
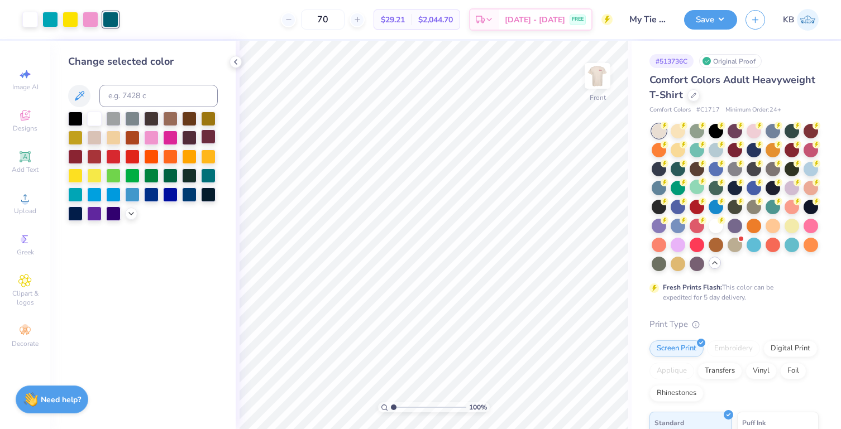
click at [204, 138] on div at bounding box center [208, 137] width 15 height 15
click at [56, 18] on div at bounding box center [50, 19] width 16 height 16
click at [113, 159] on div at bounding box center [113, 155] width 15 height 15
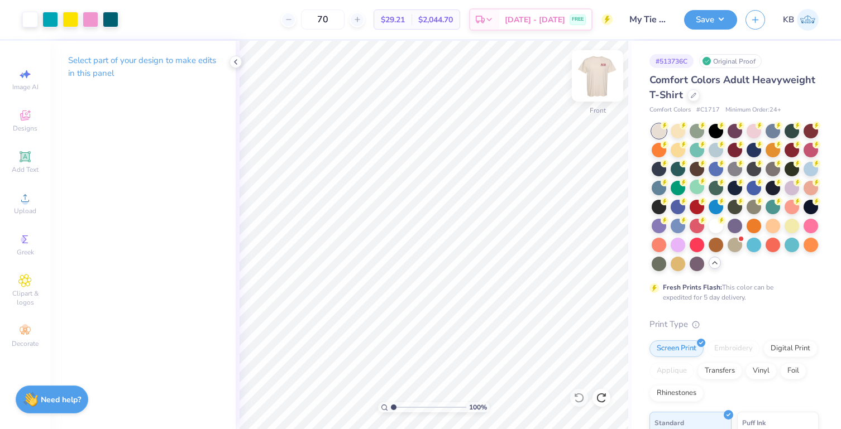
click at [603, 79] on img at bounding box center [597, 76] width 45 height 45
click at [596, 80] on img at bounding box center [597, 76] width 45 height 45
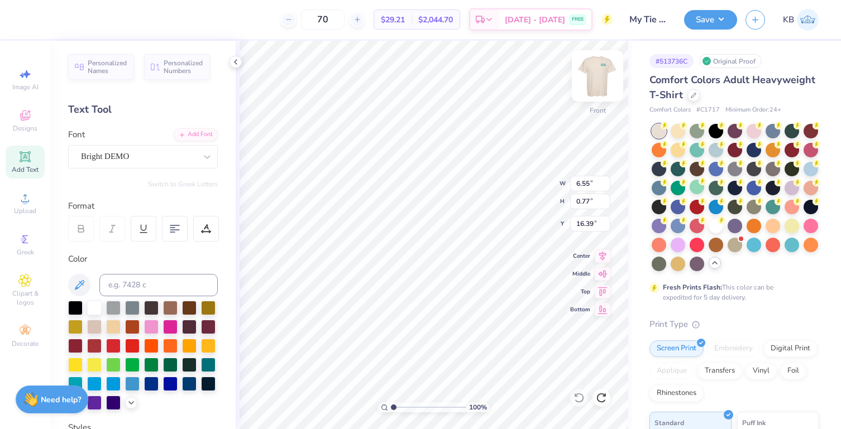
type input "4.42"
type input "0.86"
click at [590, 78] on img at bounding box center [597, 76] width 45 height 45
click at [723, 150] on div at bounding box center [715, 149] width 15 height 15
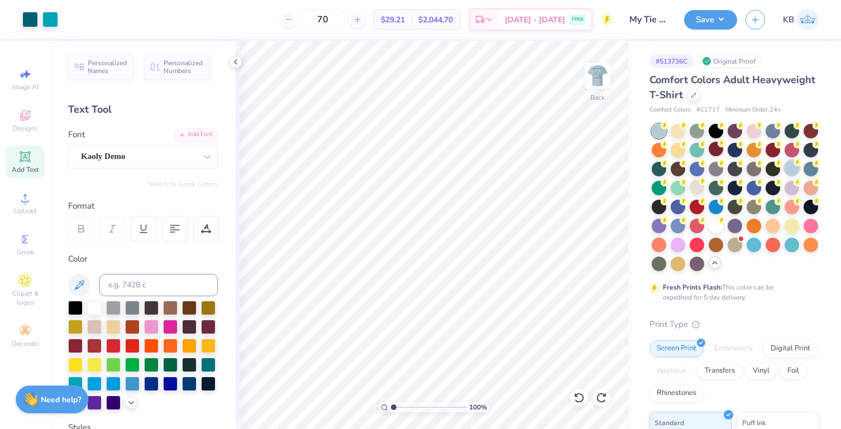
click at [784, 175] on div at bounding box center [791, 168] width 15 height 15
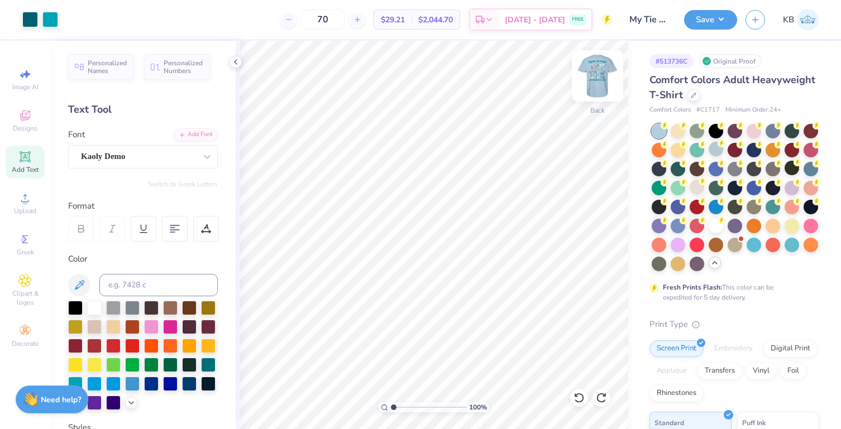
click at [596, 85] on img at bounding box center [597, 76] width 45 height 45
click at [784, 232] on div at bounding box center [791, 225] width 15 height 15
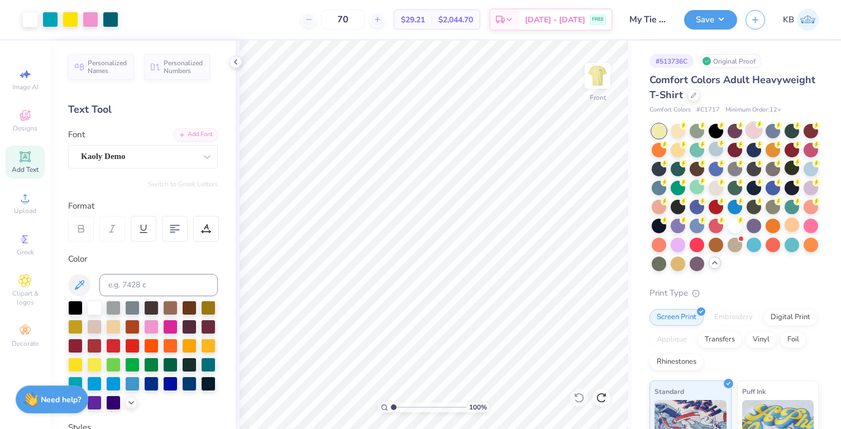
click at [752, 127] on div at bounding box center [753, 130] width 15 height 15
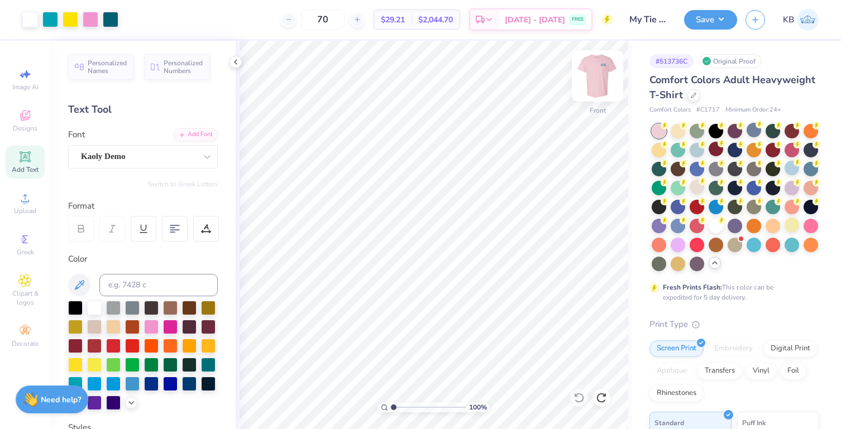
click at [605, 84] on img at bounding box center [597, 76] width 45 height 45
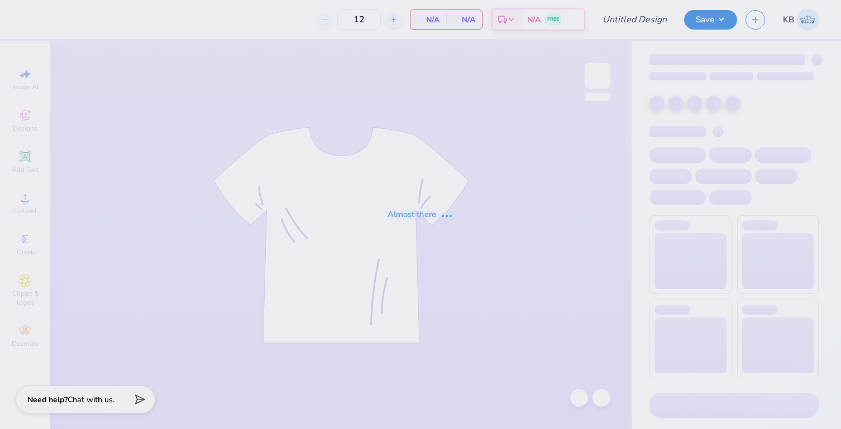
type input "Beta PR Polo"
type input "40"
type input "Beta PR Polo"
type input "40"
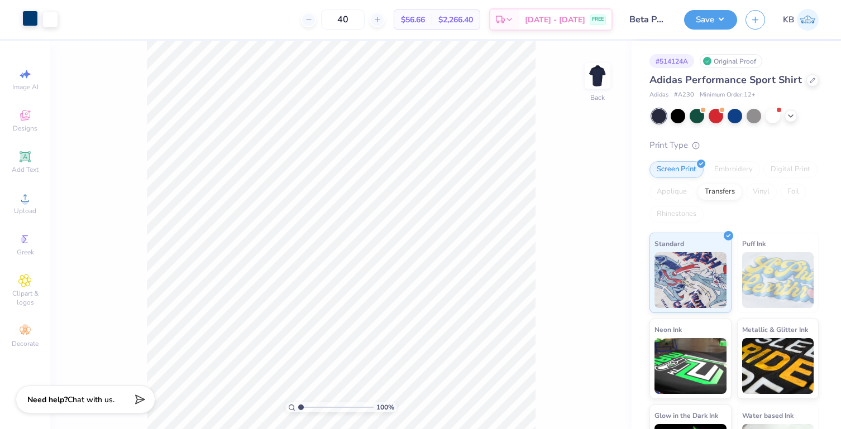
click at [26, 22] on div at bounding box center [30, 19] width 16 height 16
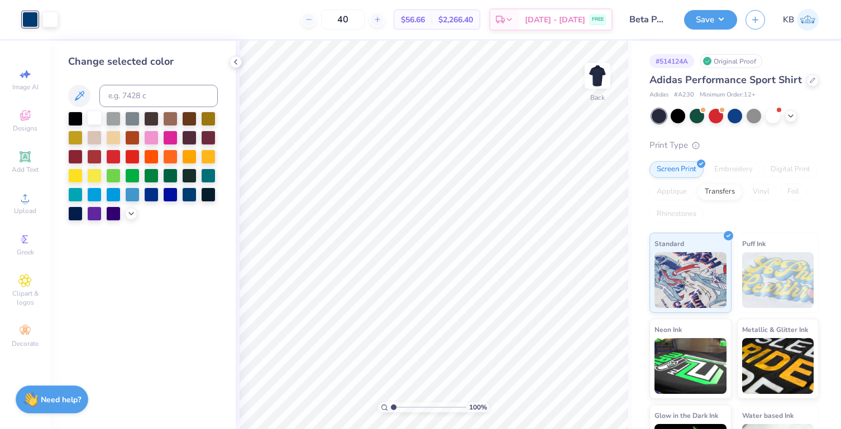
click at [95, 116] on div at bounding box center [94, 118] width 15 height 15
click at [20, 169] on span "Add Text" at bounding box center [25, 169] width 27 height 9
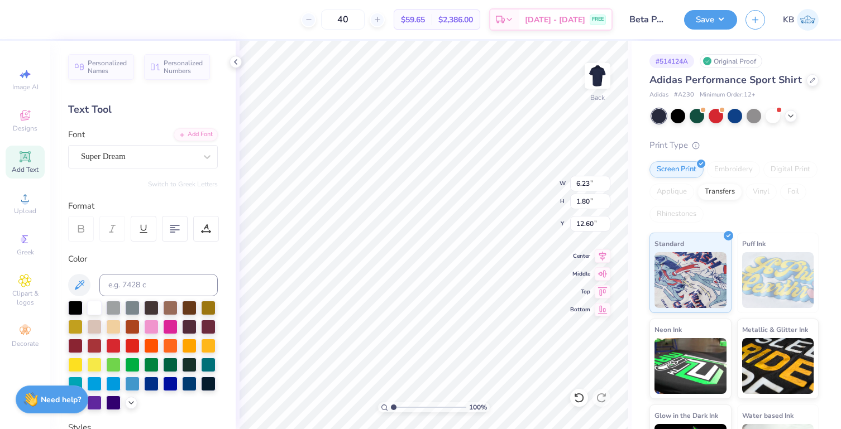
scroll to position [9, 2]
type textarea "Elon, [GEOGRAPHIC_DATA]"
type input "6.27"
type input "3.36"
type input "0.74"
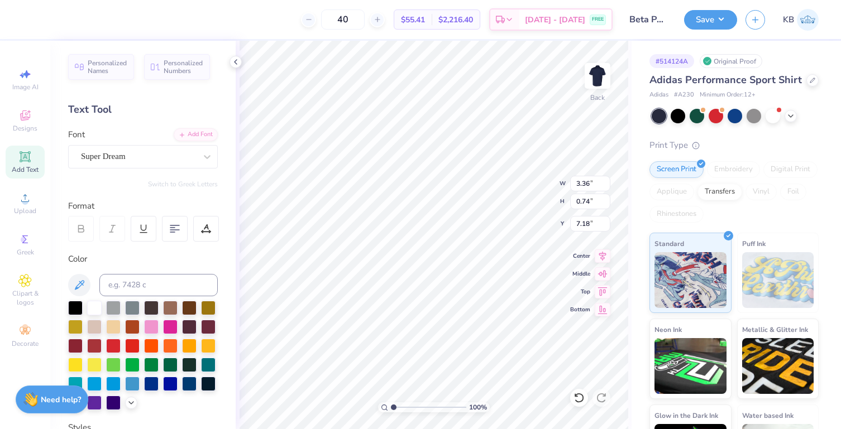
type input "5.43"
click at [108, 162] on div "Super Dream" at bounding box center [138, 156] width 117 height 17
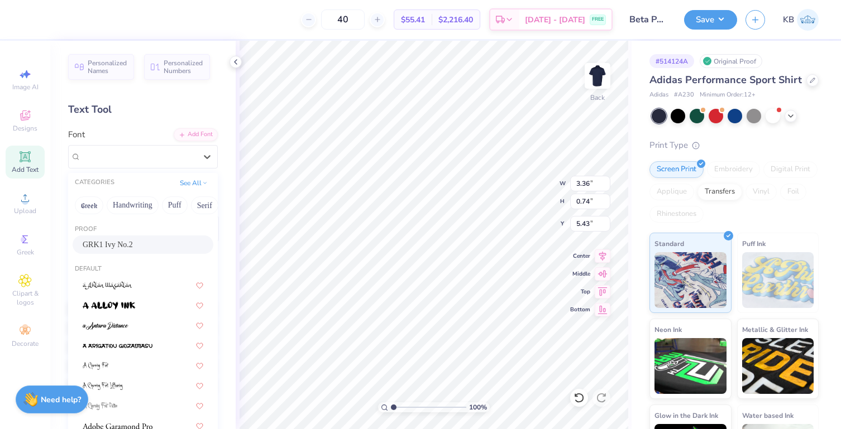
click at [107, 248] on span "GRK1 Ivy No.2" at bounding box center [108, 245] width 50 height 12
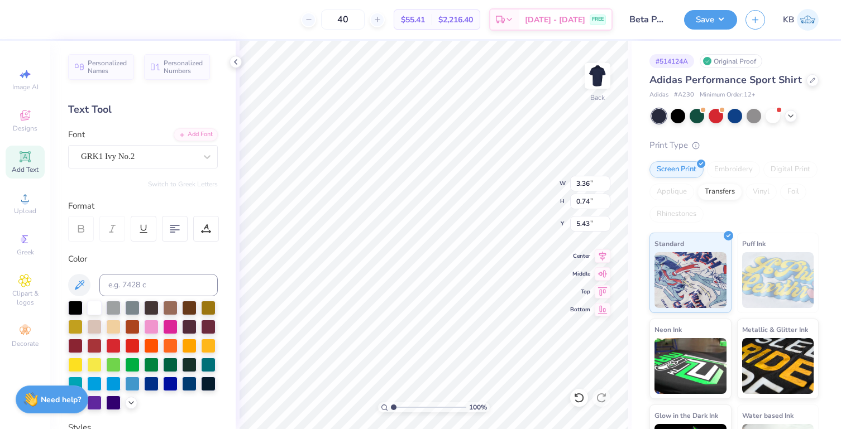
type input "4.00"
click at [114, 162] on div "GRK1 Ivy No.2" at bounding box center [138, 156] width 117 height 17
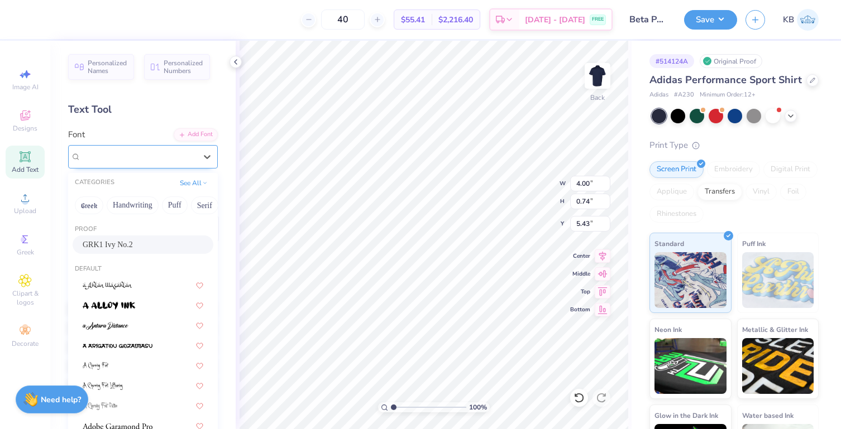
click at [121, 156] on span "GRK1 Ivy No.2" at bounding box center [108, 156] width 54 height 13
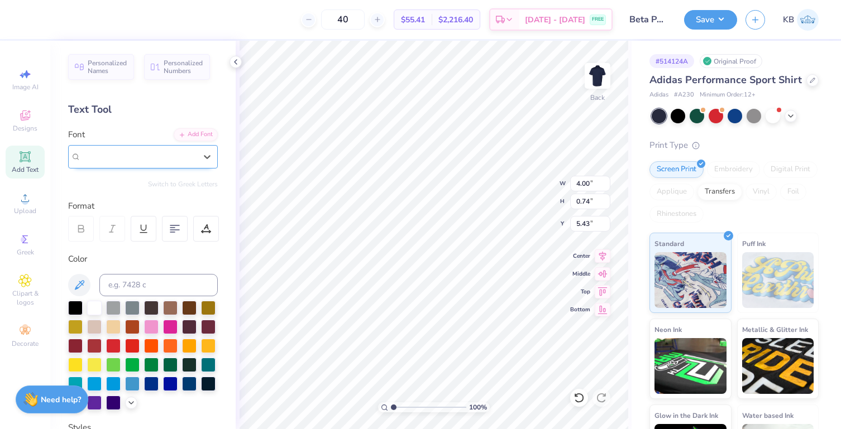
click at [121, 156] on span "GRK1 Ivy No.2" at bounding box center [108, 156] width 54 height 13
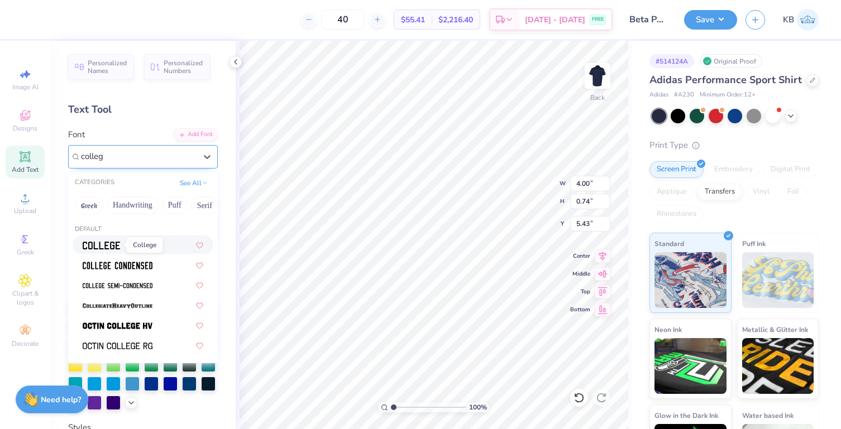
click at [114, 244] on img at bounding box center [101, 246] width 37 height 8
type input "colleg"
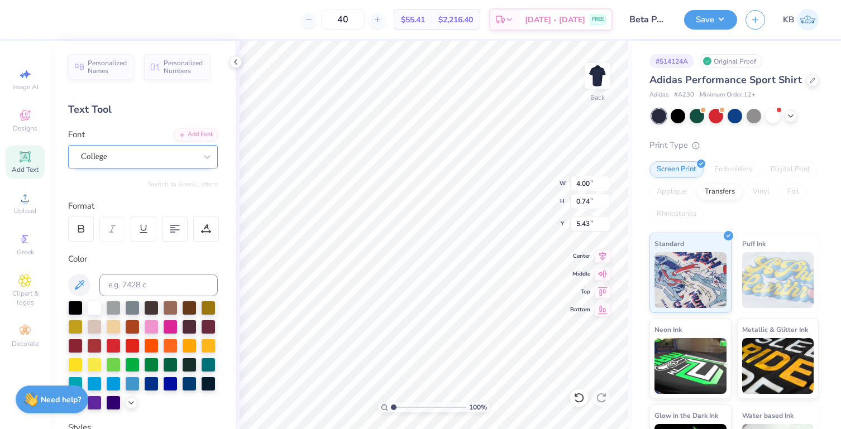
type input "3.26"
type input "0.69"
type input "5.45"
click at [78, 238] on div at bounding box center [81, 229] width 26 height 26
type input "3.50"
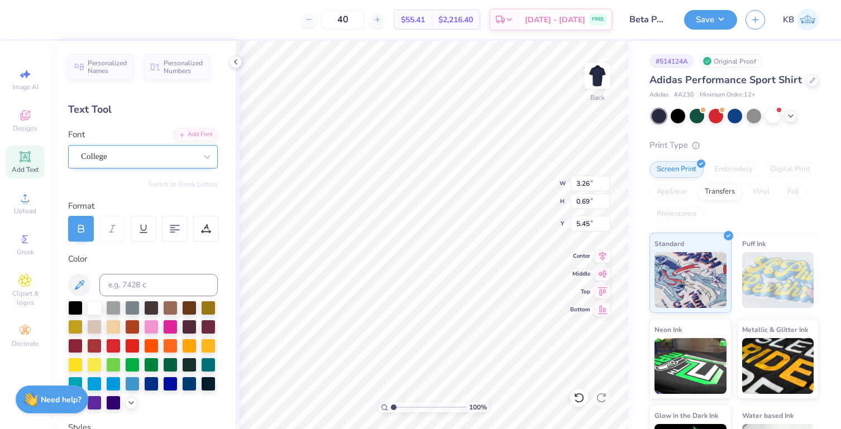
type input "0.73"
type input "5.43"
drag, startPoint x: 395, startPoint y: 405, endPoint x: 411, endPoint y: 405, distance: 16.2
type input "3.35"
click at [411, 405] on input "range" at bounding box center [428, 407] width 75 height 10
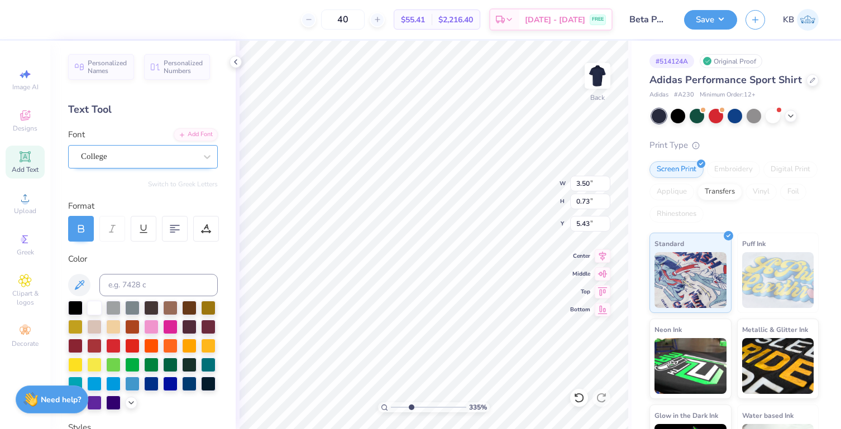
type input "3.12"
type input "0.65"
type input "5.38"
type input "3.16"
type input "0.66"
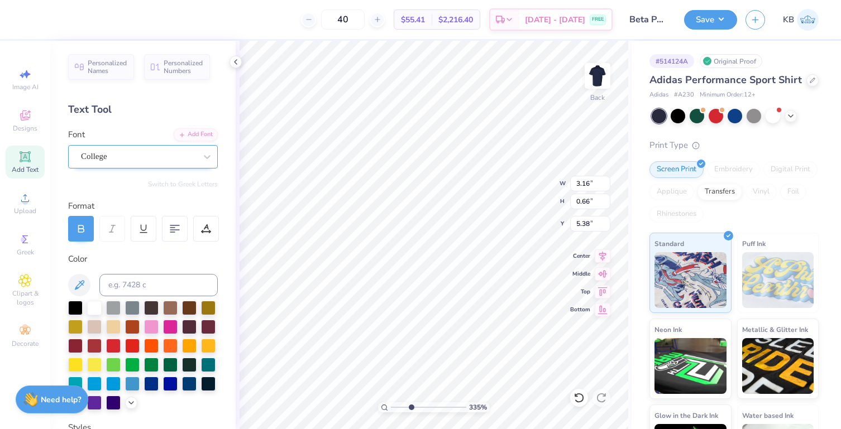
type input "5.57"
click at [26, 118] on icon at bounding box center [25, 116] width 9 height 7
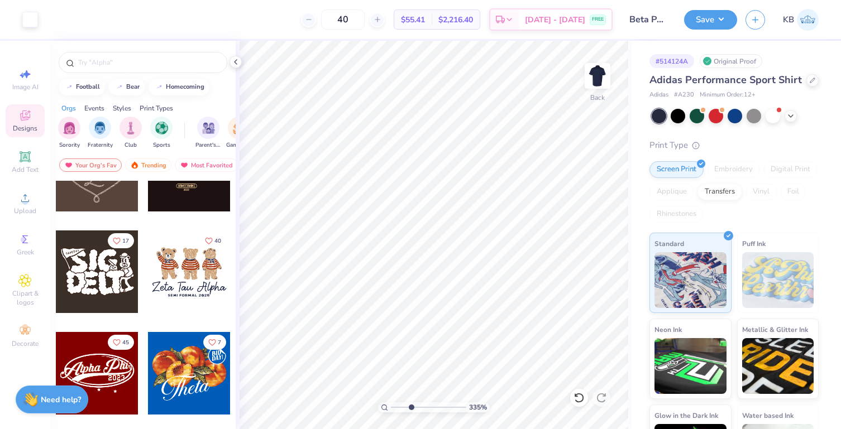
scroll to position [391, 0]
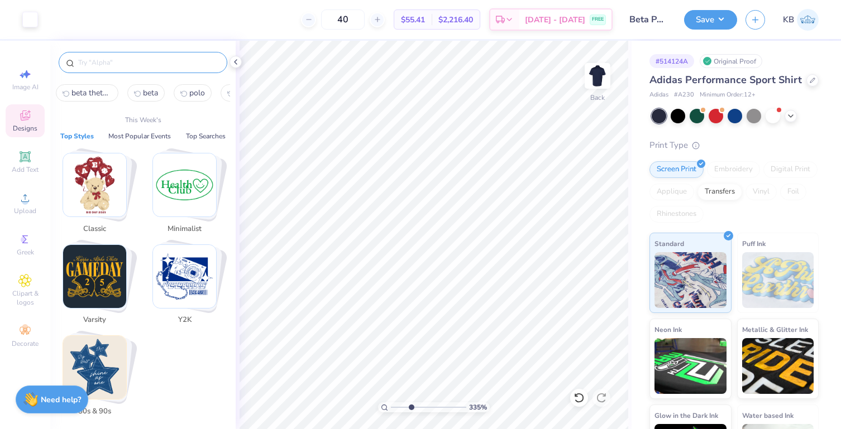
click at [154, 63] on input "text" at bounding box center [148, 62] width 143 height 11
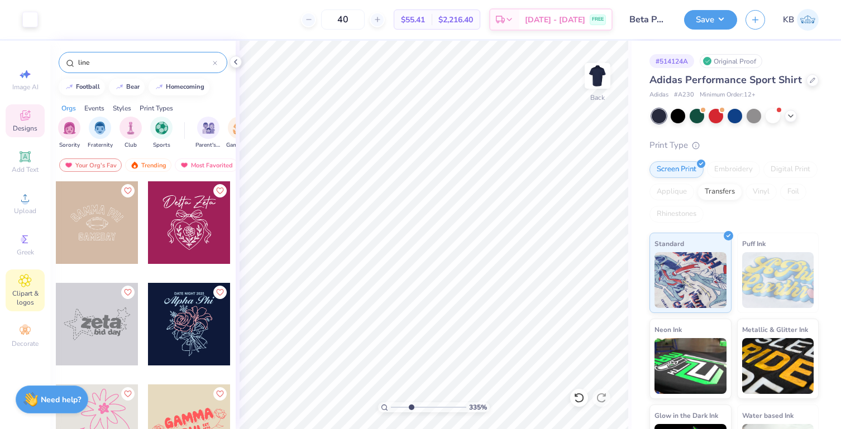
type input "line"
click at [23, 291] on span "Clipart & logos" at bounding box center [25, 298] width 39 height 18
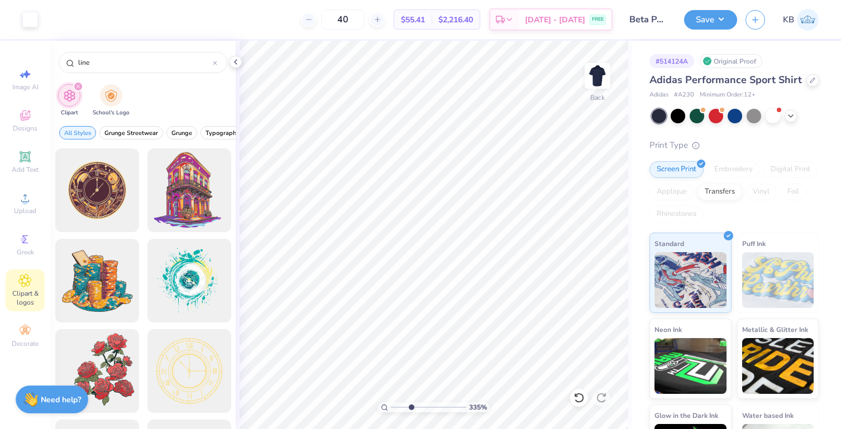
type input "line"
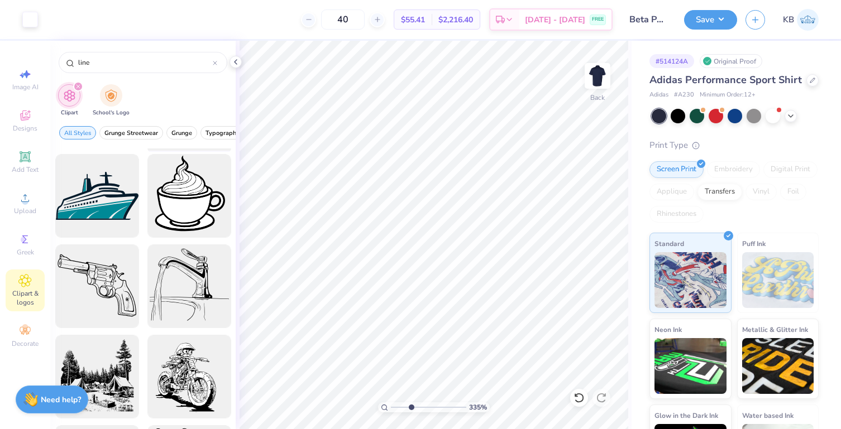
scroll to position [1533, 0]
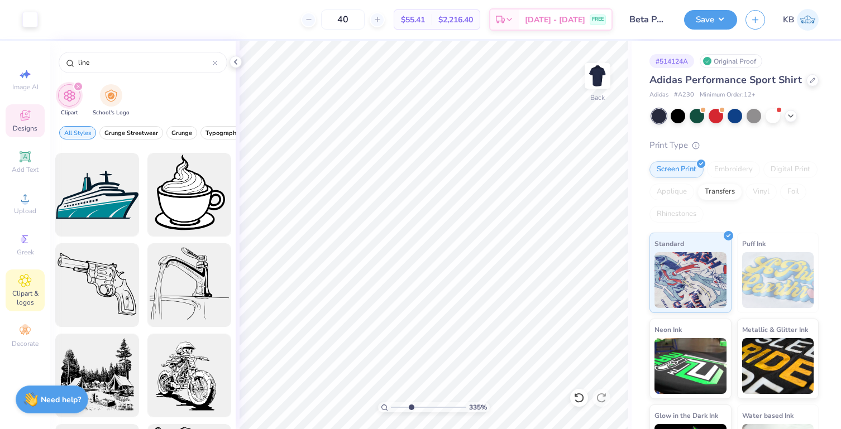
click at [21, 130] on span "Designs" at bounding box center [25, 128] width 25 height 9
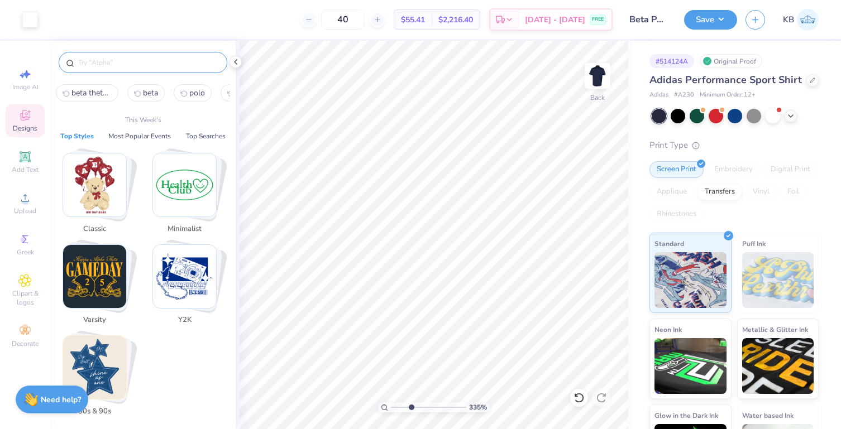
click at [123, 60] on input "text" at bounding box center [148, 62] width 143 height 11
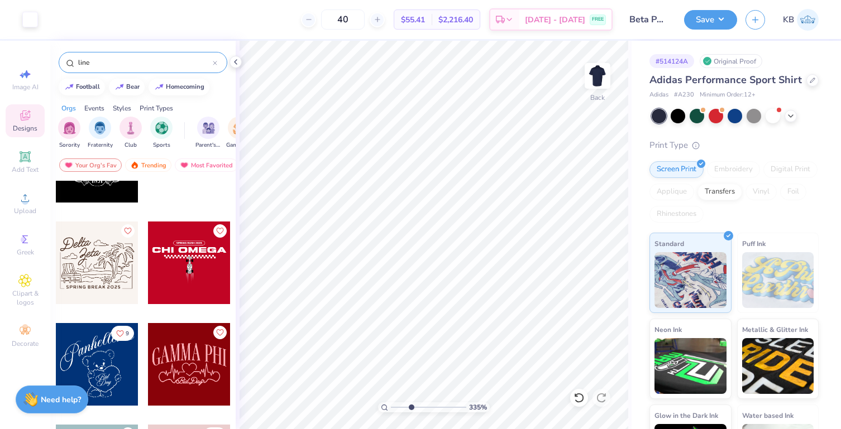
scroll to position [2610, 0]
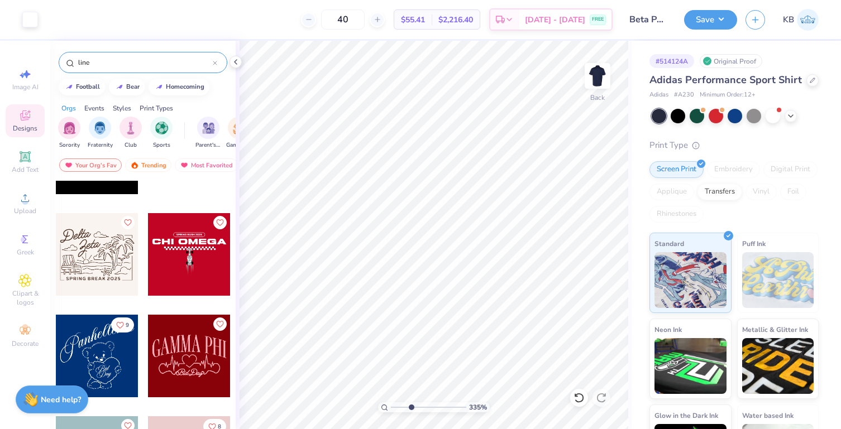
click at [164, 66] on input "line" at bounding box center [145, 62] width 136 height 11
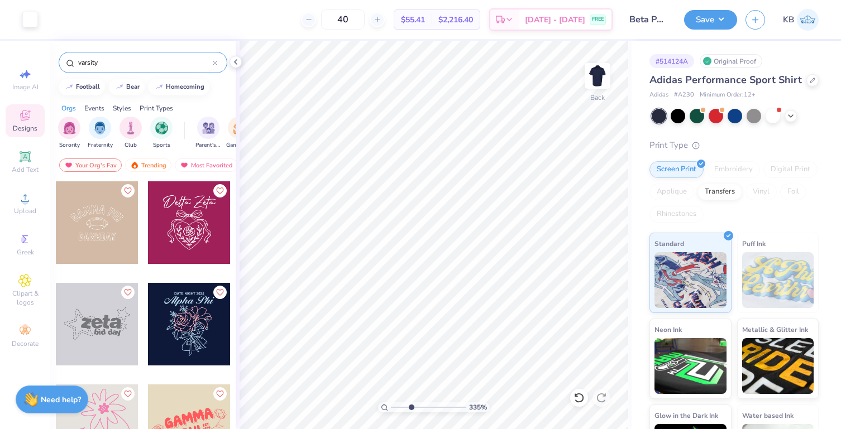
type input "varsity"
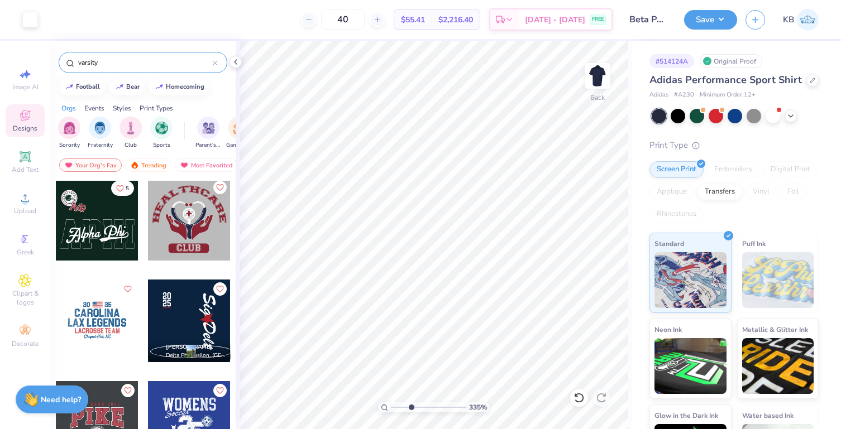
scroll to position [227, 0]
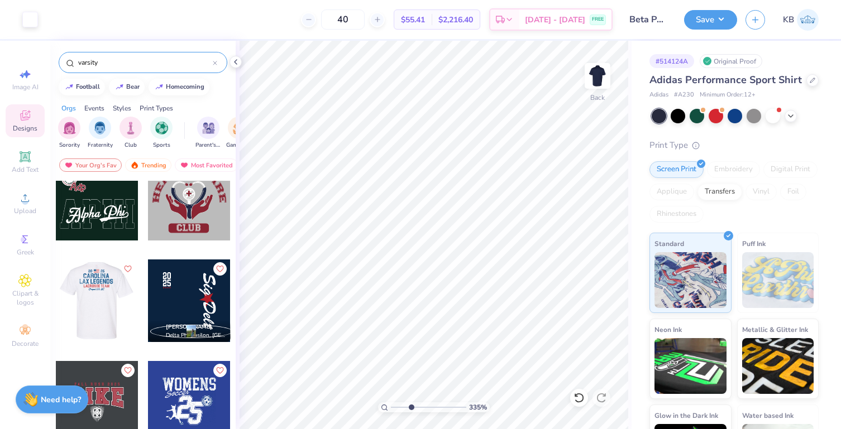
click at [90, 305] on div at bounding box center [96, 301] width 83 height 83
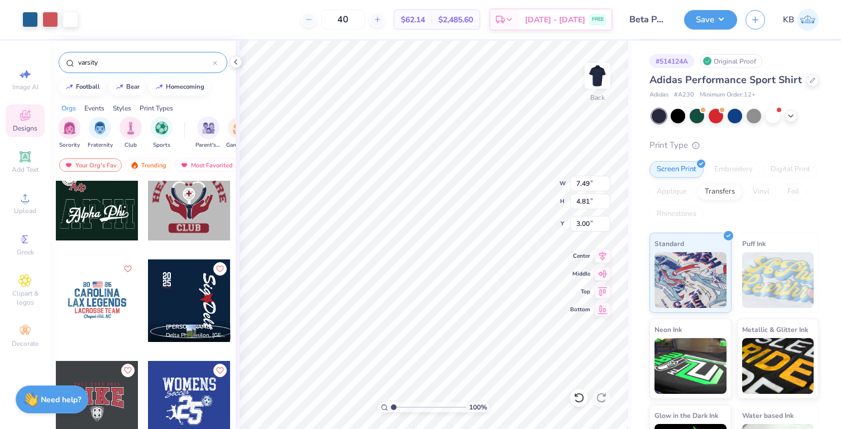
drag, startPoint x: 412, startPoint y: 408, endPoint x: 375, endPoint y: 409, distance: 37.4
type input "1"
click at [391, 409] on input "range" at bounding box center [428, 407] width 75 height 10
type input "12.54"
type input "7.54"
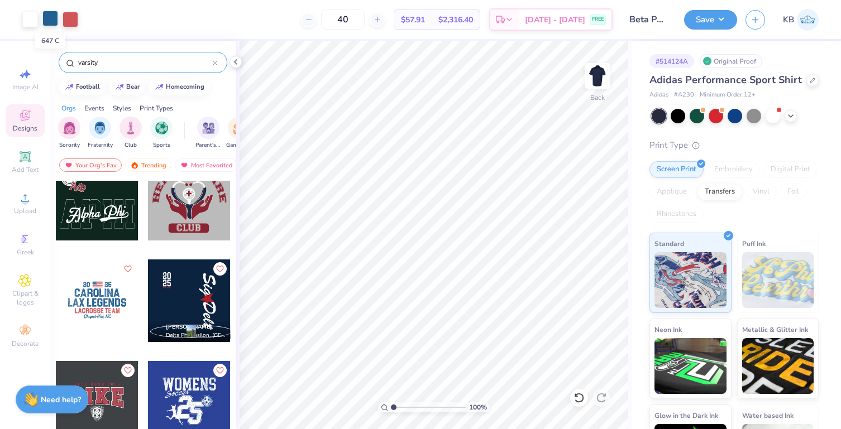
click at [44, 21] on div at bounding box center [50, 19] width 16 height 16
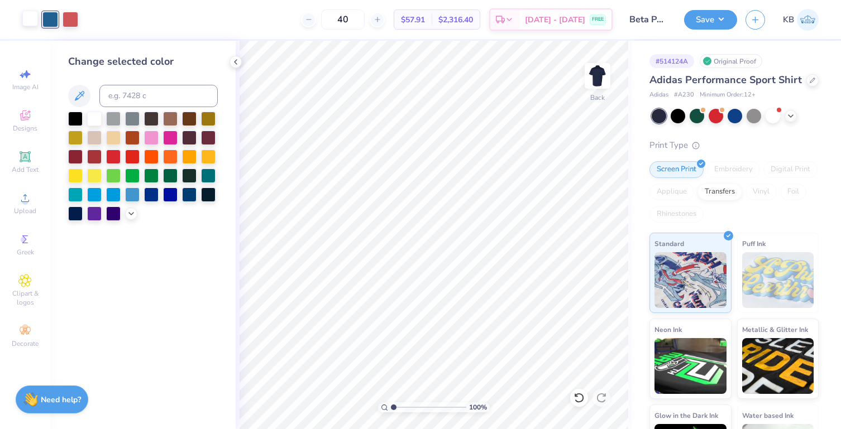
click at [33, 22] on div at bounding box center [30, 19] width 16 height 16
click at [50, 18] on div at bounding box center [50, 19] width 16 height 16
click at [112, 118] on div at bounding box center [113, 118] width 15 height 15
click at [71, 18] on div at bounding box center [71, 19] width 16 height 16
click at [113, 156] on div at bounding box center [113, 155] width 15 height 15
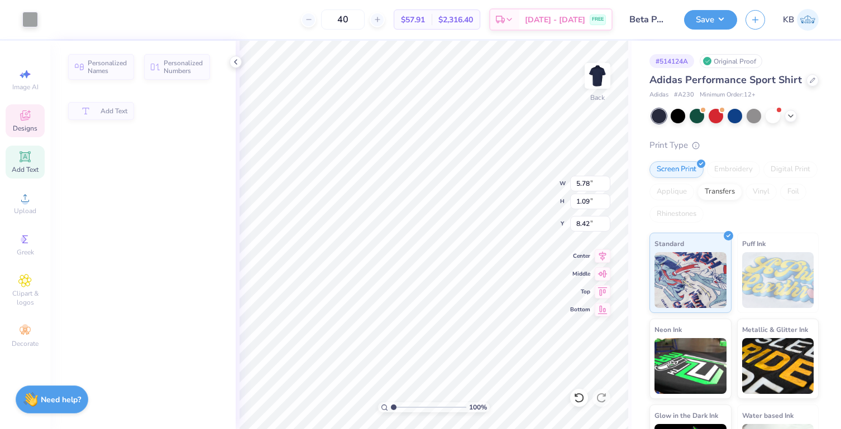
type input "5.78"
type input "1.09"
type input "8.42"
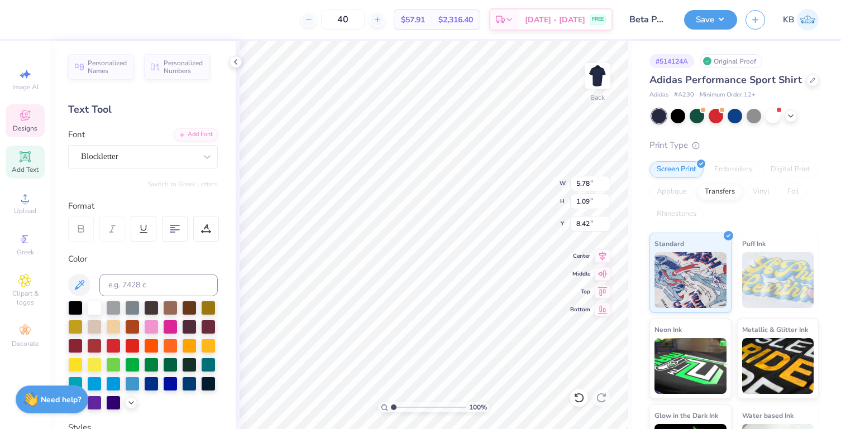
scroll to position [9, 3]
type textarea "BETA THETA"
type input "7.47"
type input "4.81"
type input "7.54"
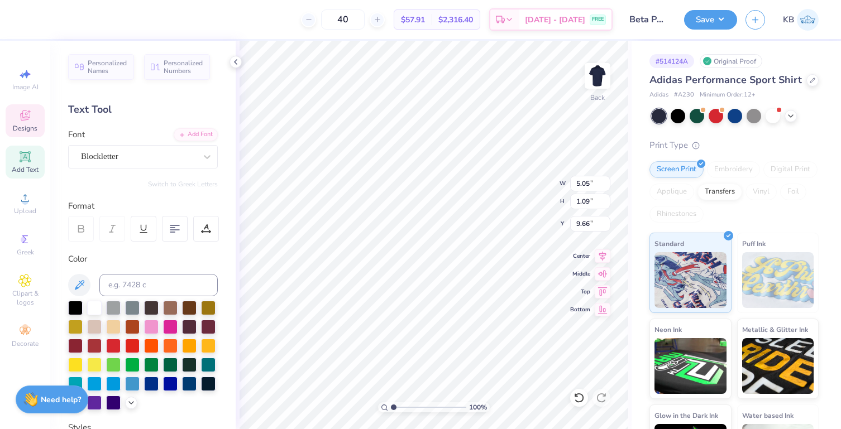
scroll to position [9, 1]
type textarea "PI"
type input "9.85"
type textarea "Elon, NC"
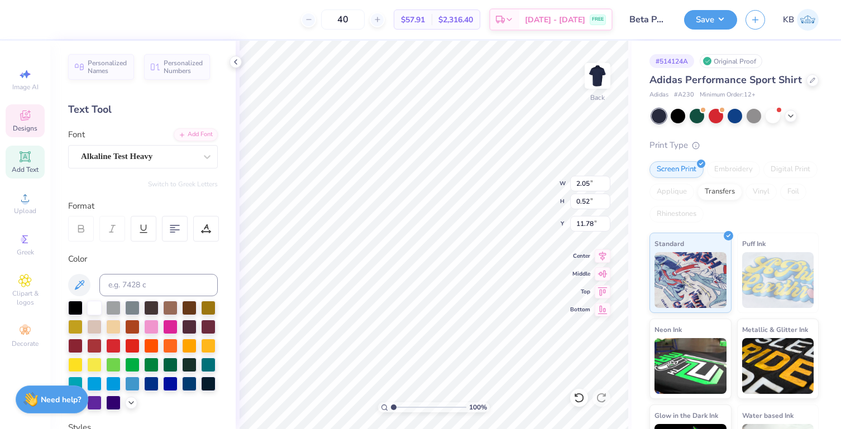
type input "10.93"
type textarea "THETA PI"
type input "6.57"
type input "8.53"
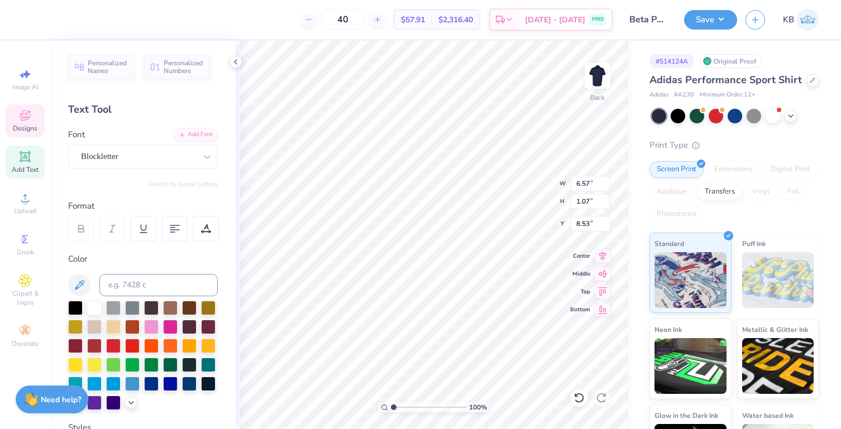
type textarea "BETA"
type input "3.62"
click at [29, 17] on div at bounding box center [30, 19] width 16 height 16
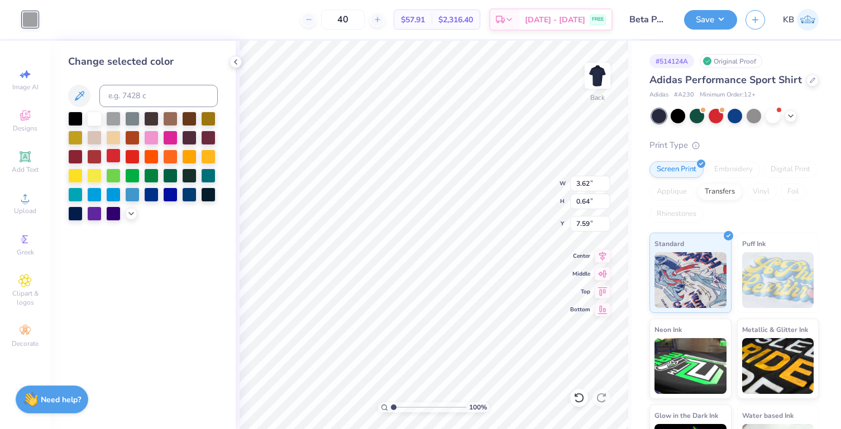
click at [117, 157] on div at bounding box center [113, 155] width 15 height 15
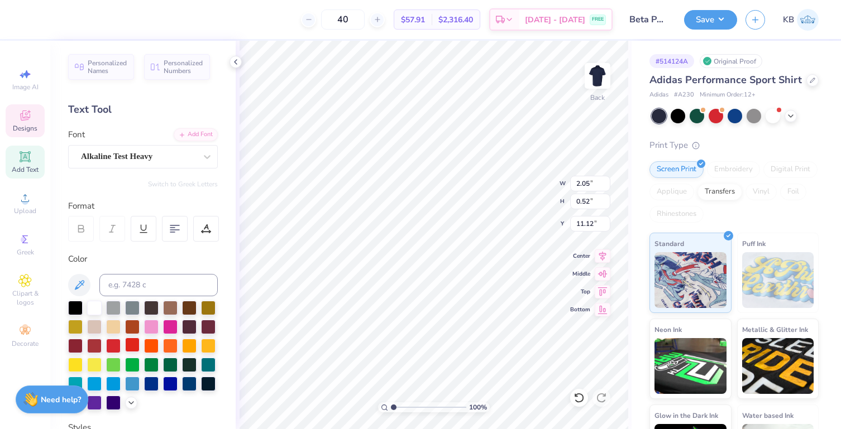
click at [140, 344] on div at bounding box center [132, 345] width 15 height 15
type input "12.38"
type input "11.23"
click at [52, 20] on div at bounding box center [50, 19] width 16 height 16
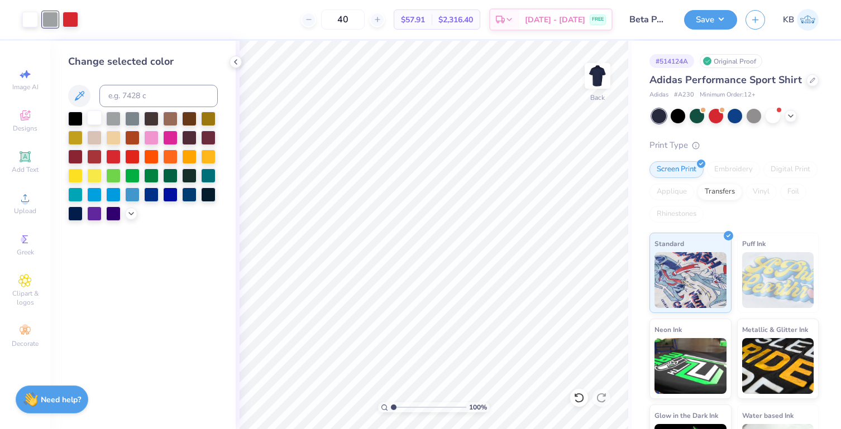
click at [97, 118] on div at bounding box center [94, 118] width 15 height 15
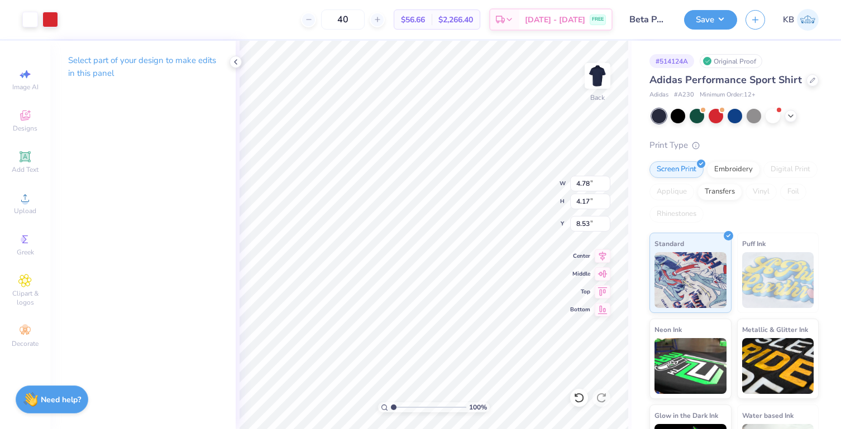
type input "3.00"
type input "4.08"
type input "3.56"
type input "3.30"
type input "2.88"
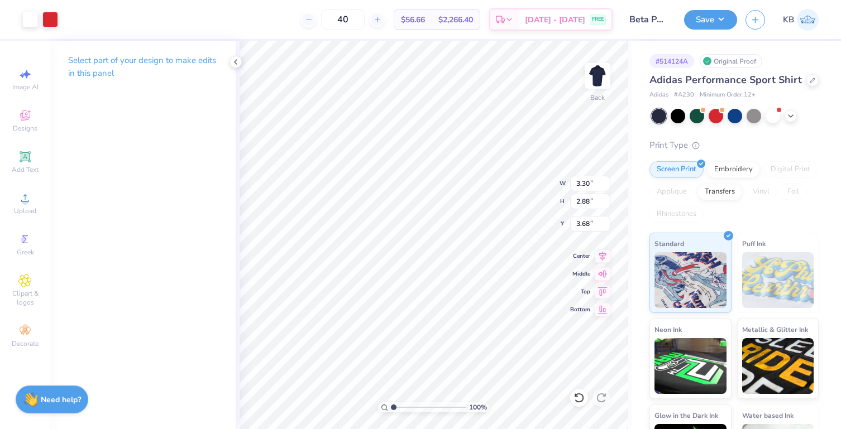
type input "3.00"
drag, startPoint x: 394, startPoint y: 409, endPoint x: 420, endPoint y: 406, distance: 26.4
click at [420, 406] on input "range" at bounding box center [428, 407] width 75 height 10
click at [577, 403] on icon at bounding box center [578, 397] width 11 height 11
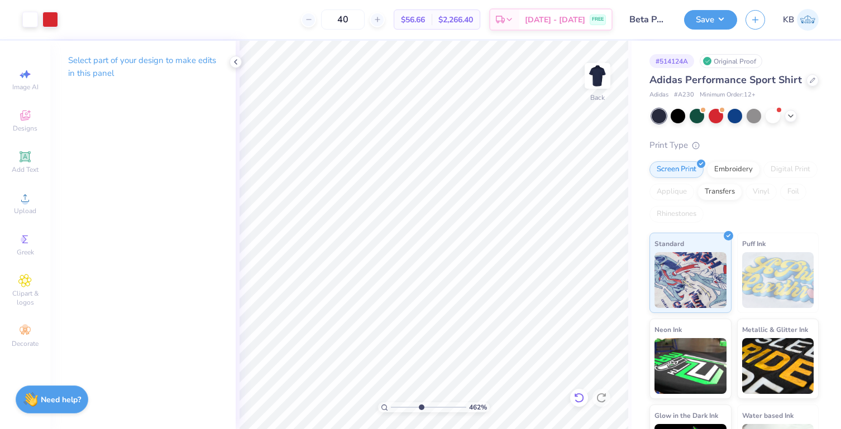
click at [577, 403] on icon at bounding box center [578, 397] width 11 height 11
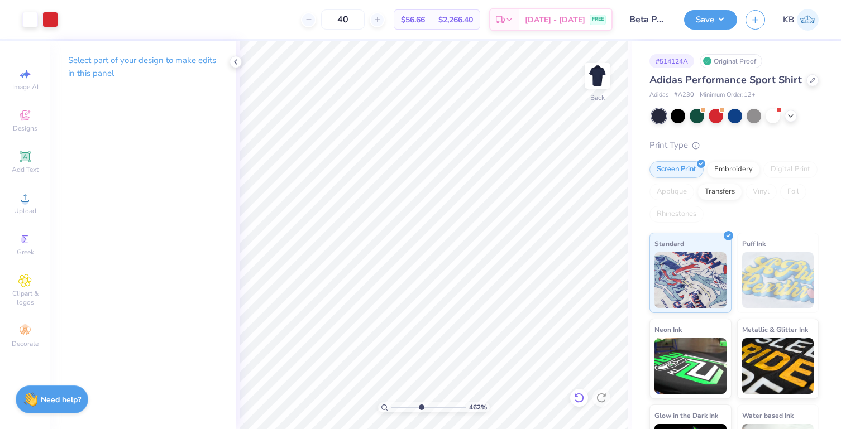
click at [577, 403] on icon at bounding box center [578, 397] width 11 height 11
type input "1"
click at [391, 406] on input "range" at bounding box center [428, 407] width 75 height 10
click at [49, 18] on div at bounding box center [50, 19] width 16 height 16
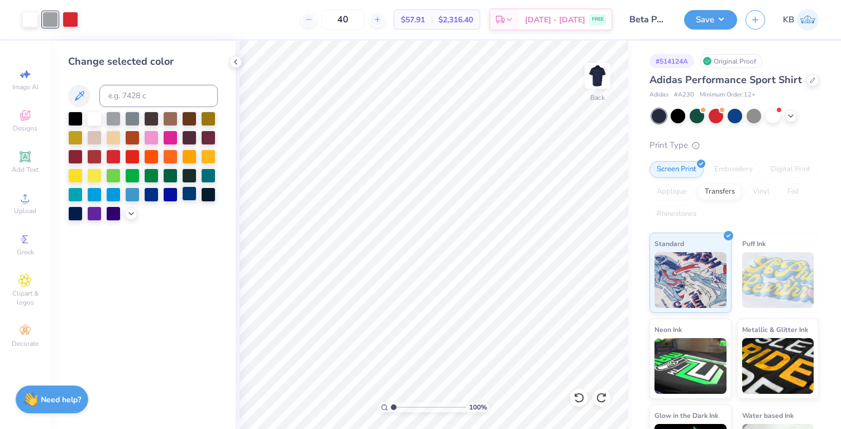
click at [194, 195] on div at bounding box center [189, 193] width 15 height 15
click at [130, 194] on div at bounding box center [132, 193] width 15 height 15
click at [93, 194] on div at bounding box center [94, 193] width 15 height 15
click at [127, 214] on icon at bounding box center [131, 212] width 9 height 9
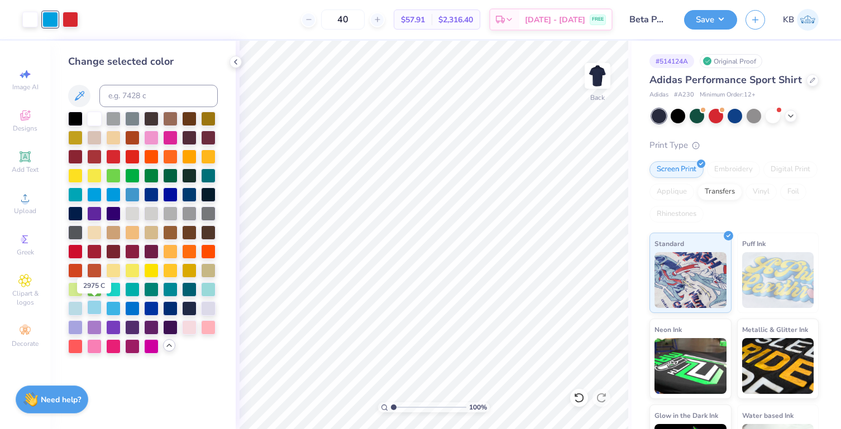
click at [94, 309] on div at bounding box center [94, 307] width 15 height 15
click at [76, 309] on div at bounding box center [75, 307] width 15 height 15
click at [112, 310] on div at bounding box center [113, 307] width 15 height 15
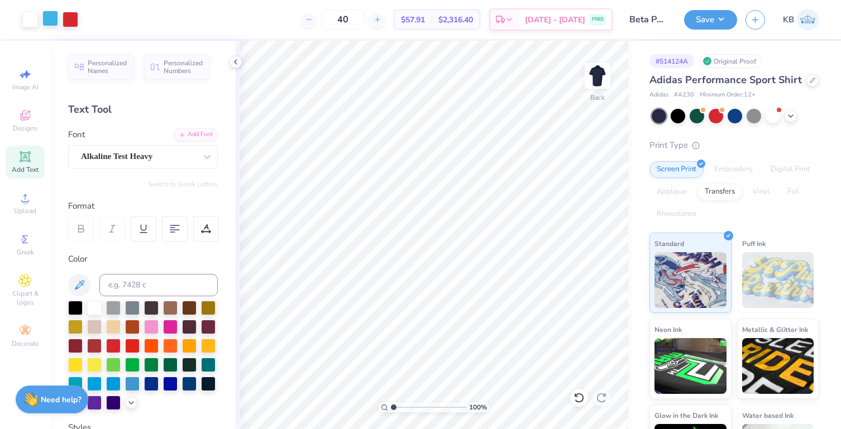
click at [47, 18] on div at bounding box center [50, 19] width 16 height 16
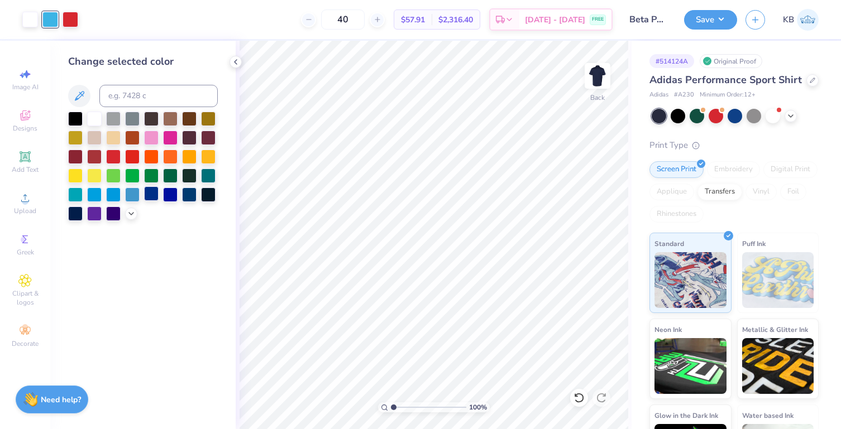
click at [156, 194] on div at bounding box center [151, 193] width 15 height 15
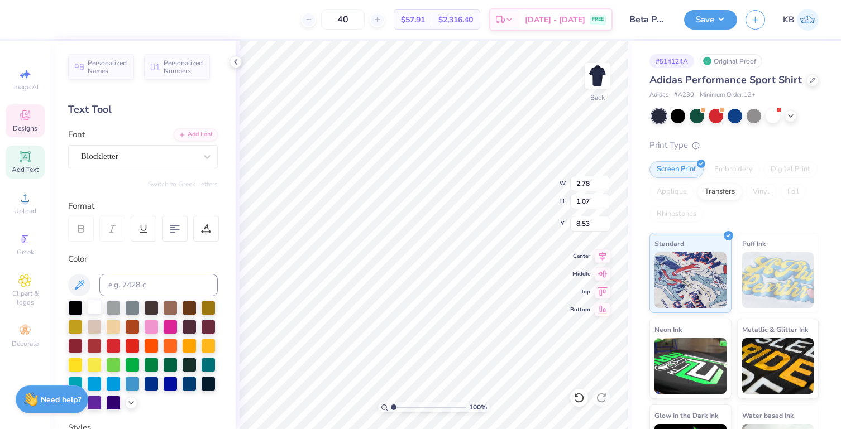
click at [93, 307] on div at bounding box center [94, 307] width 15 height 15
click at [99, 311] on div at bounding box center [94, 307] width 15 height 15
type input "2.05"
type input "0.52"
type input "12.18"
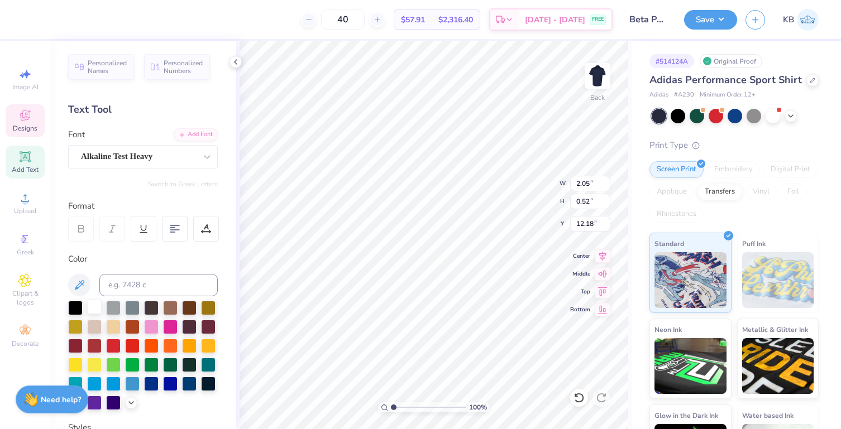
click at [95, 309] on div at bounding box center [94, 307] width 15 height 15
type input "16.41"
type input "2.93"
type input "2.56"
type input "3.00"
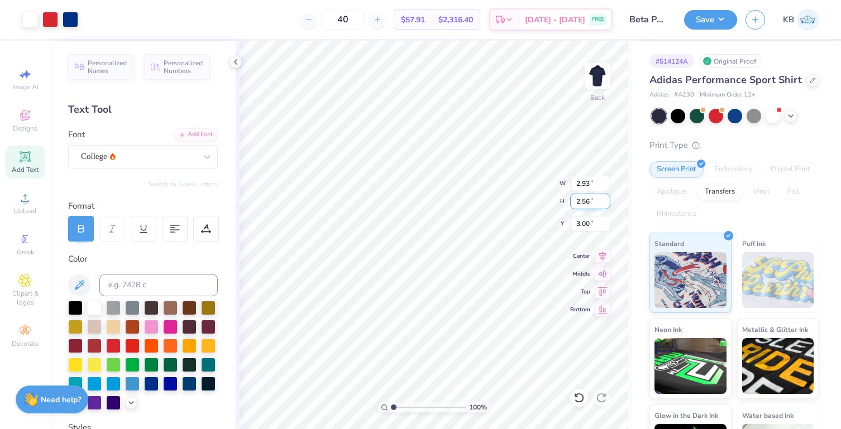
click at [524, 203] on div "100 % Back W 2.93 2.93 " H 2.56 2.56 " Y 3.00 3.00 " Center Middle Top Bottom" at bounding box center [434, 235] width 396 height 389
type input "3.00"
type input "2.27"
type input "0.92"
type input "3.45"
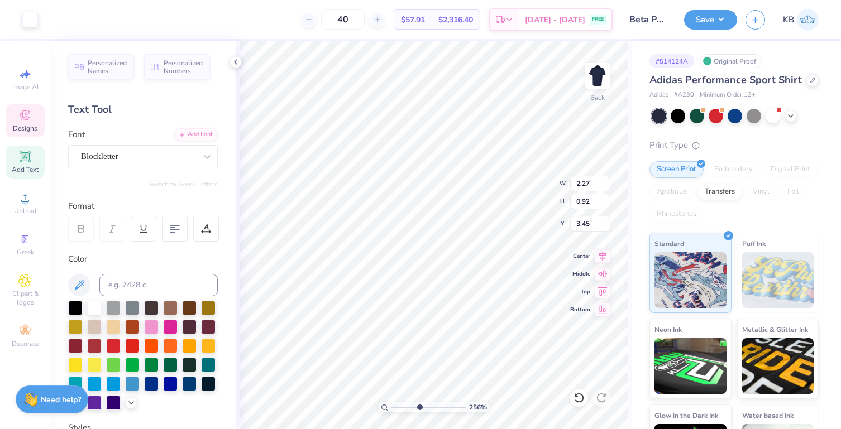
drag, startPoint x: 394, startPoint y: 407, endPoint x: 419, endPoint y: 401, distance: 26.0
type input "4.41"
click at [419, 402] on input "range" at bounding box center [428, 407] width 75 height 10
type input "3.56"
type input "2.93"
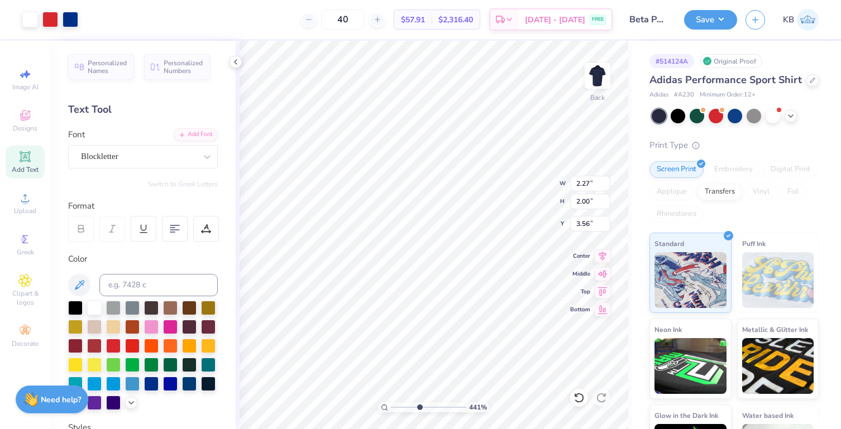
type input "2.59"
type input "3.25"
drag, startPoint x: 417, startPoint y: 405, endPoint x: 395, endPoint y: 404, distance: 22.3
click at [395, 404] on input "range" at bounding box center [428, 407] width 75 height 10
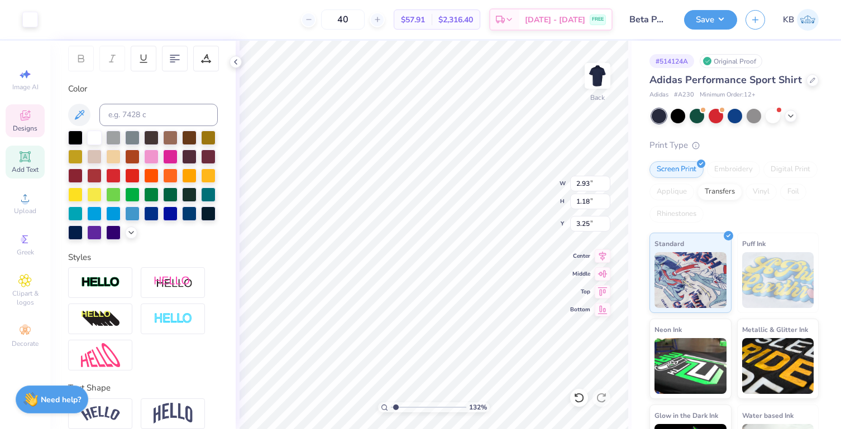
scroll to position [238, 0]
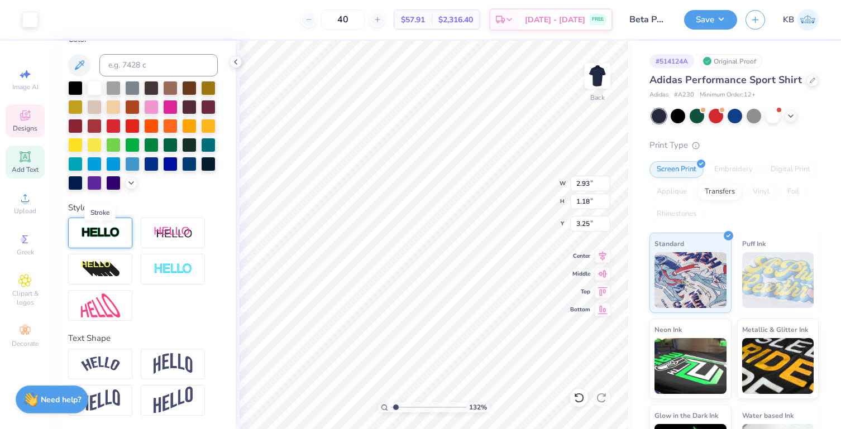
click at [113, 234] on img at bounding box center [100, 233] width 39 height 13
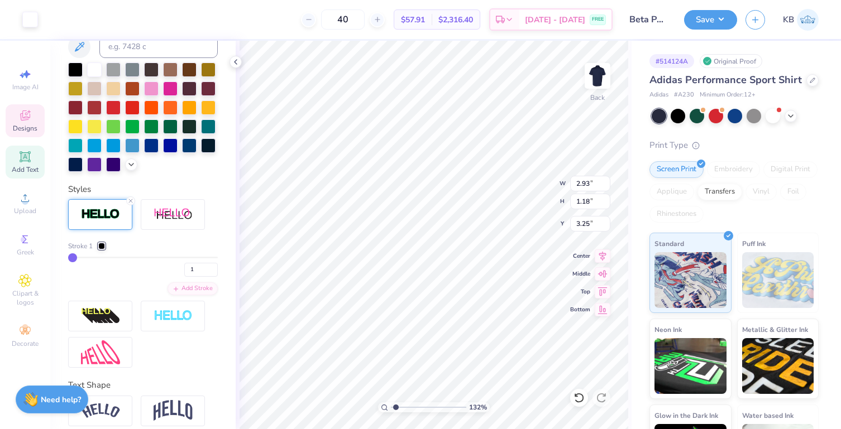
click at [100, 250] on div at bounding box center [101, 246] width 7 height 7
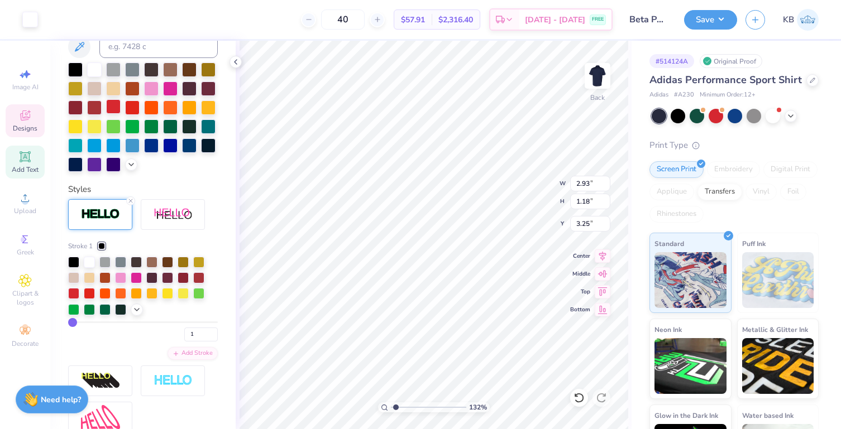
click at [121, 112] on div at bounding box center [113, 106] width 15 height 15
drag, startPoint x: 396, startPoint y: 408, endPoint x: 382, endPoint y: 408, distance: 14.0
type input "1"
click at [391, 408] on input "range" at bounding box center [428, 407] width 75 height 10
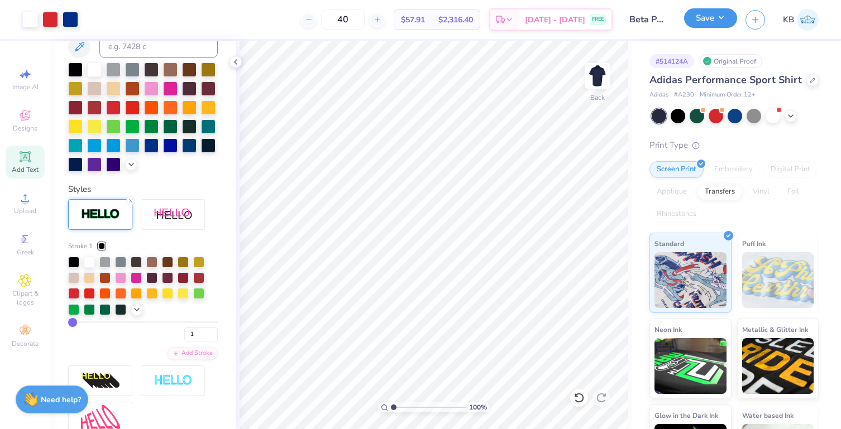
click at [701, 18] on button "Save" at bounding box center [710, 18] width 53 height 20
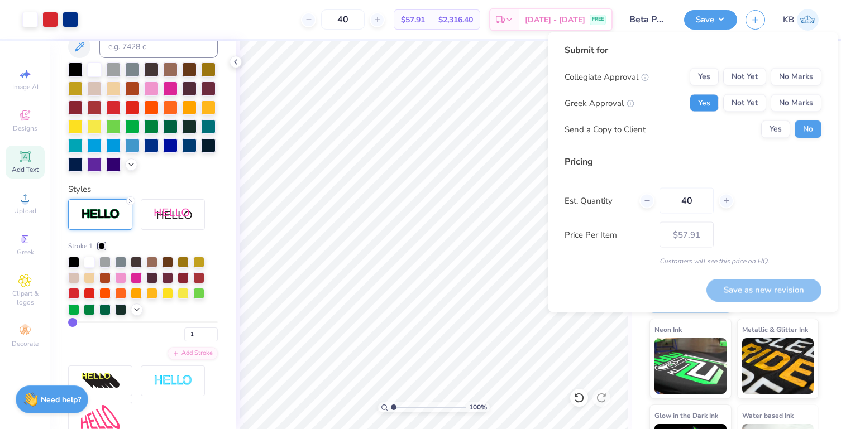
click at [708, 100] on button "Yes" at bounding box center [703, 103] width 29 height 18
click at [794, 73] on button "No Marks" at bounding box center [795, 77] width 51 height 18
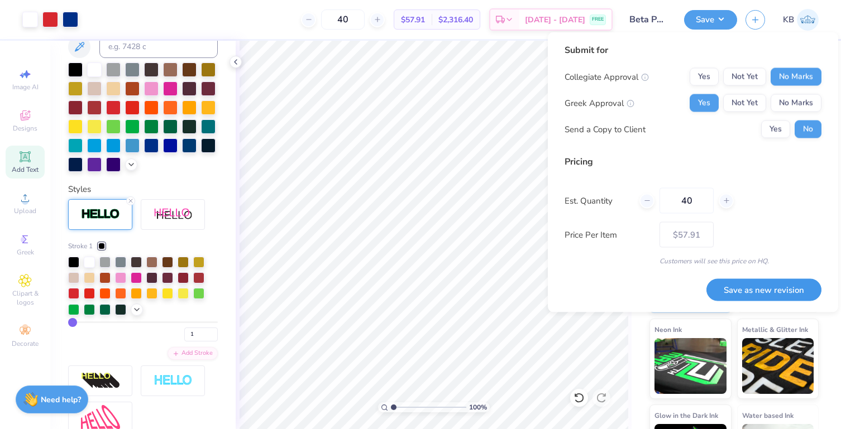
click at [736, 294] on button "Save as new revision" at bounding box center [763, 290] width 115 height 23
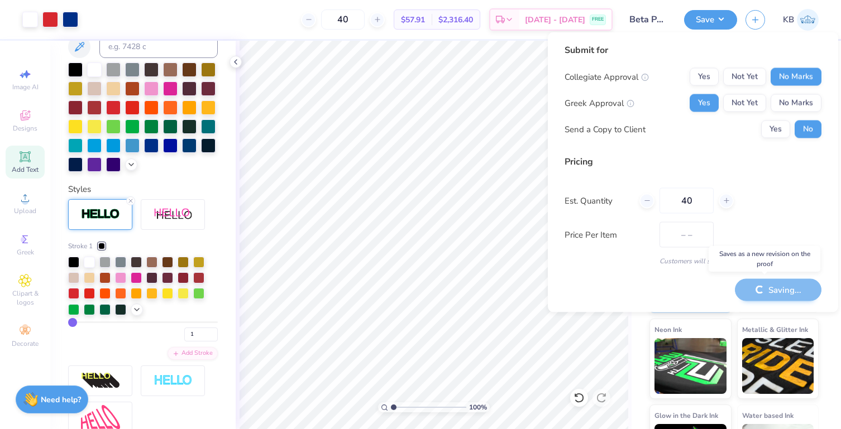
type input "$57.91"
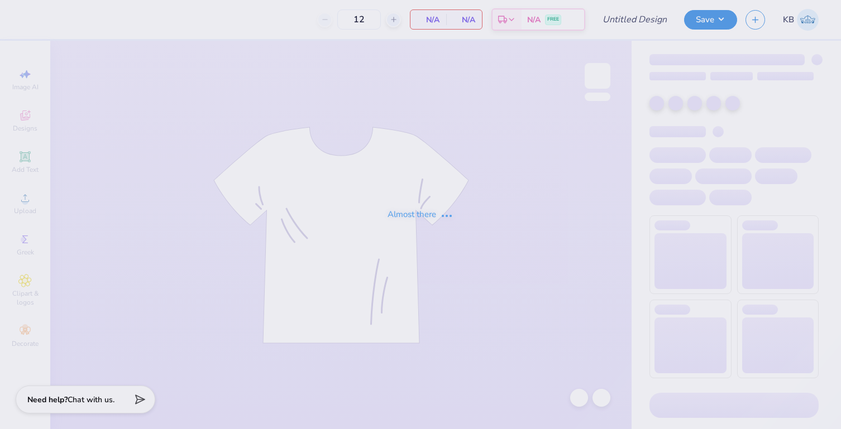
type input "Beta PR Polo"
type input "40"
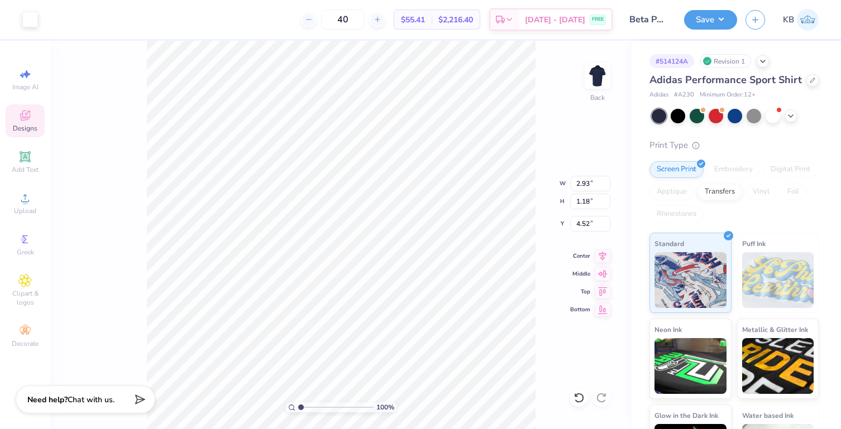
type input "3.92"
click at [25, 122] on div "Designs" at bounding box center [25, 120] width 39 height 33
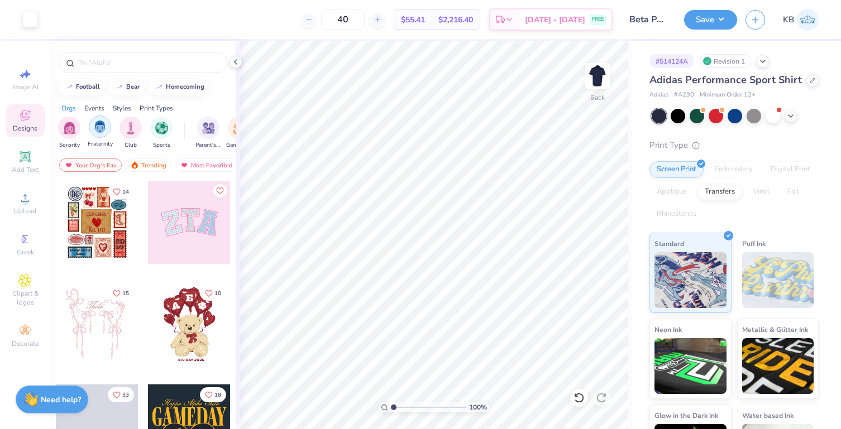
click at [105, 129] on img "filter for Fraternity" at bounding box center [100, 127] width 12 height 13
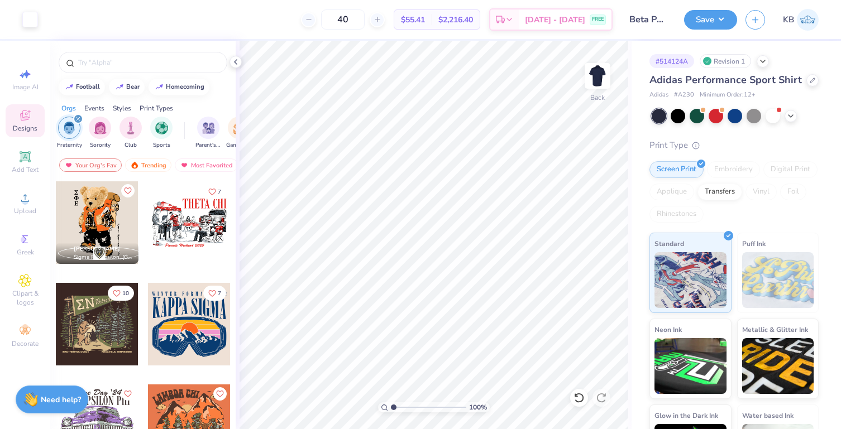
click at [93, 109] on div "Events" at bounding box center [94, 108] width 20 height 10
click at [161, 131] on img "filter for PR & General" at bounding box center [161, 127] width 13 height 13
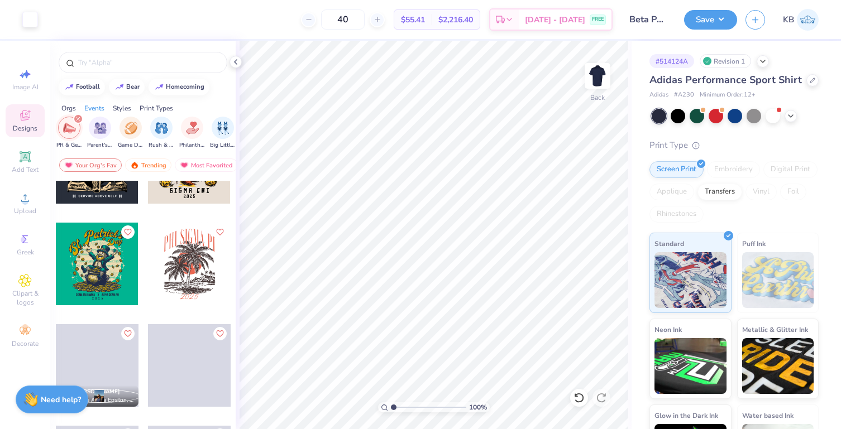
scroll to position [4936, 0]
